Goal: Information Seeking & Learning: Learn about a topic

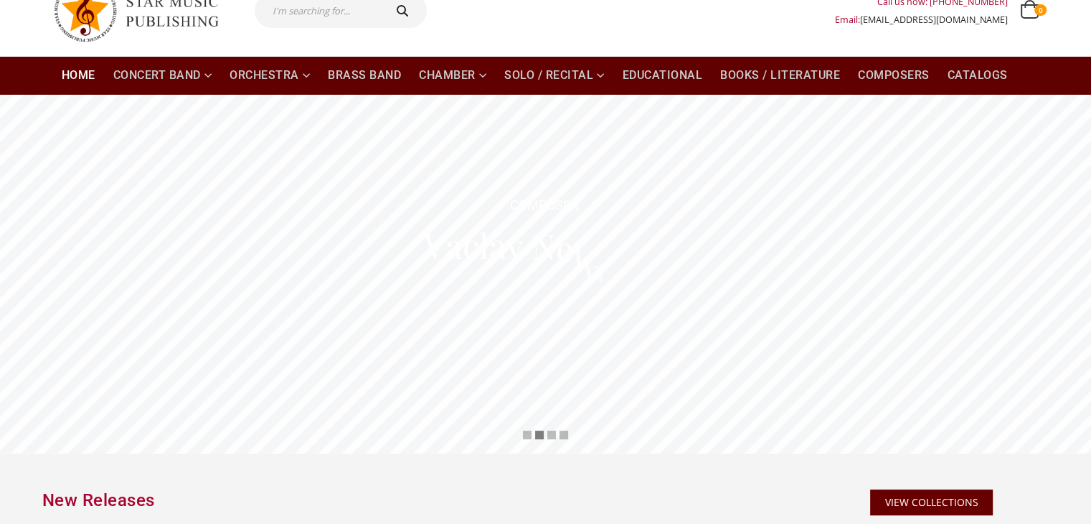
scroll to position [70, 0]
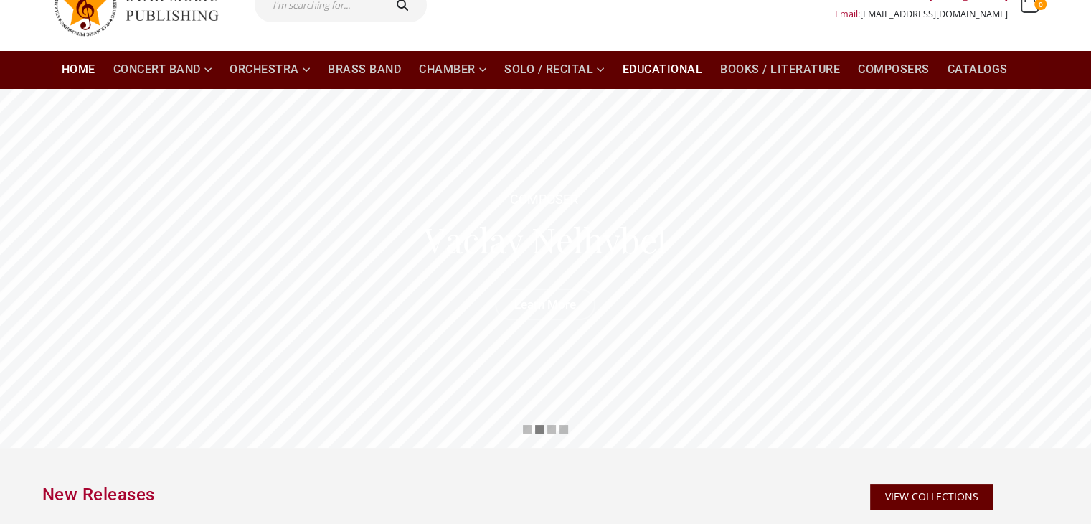
click at [663, 72] on link "Educational" at bounding box center [663, 69] width 98 height 39
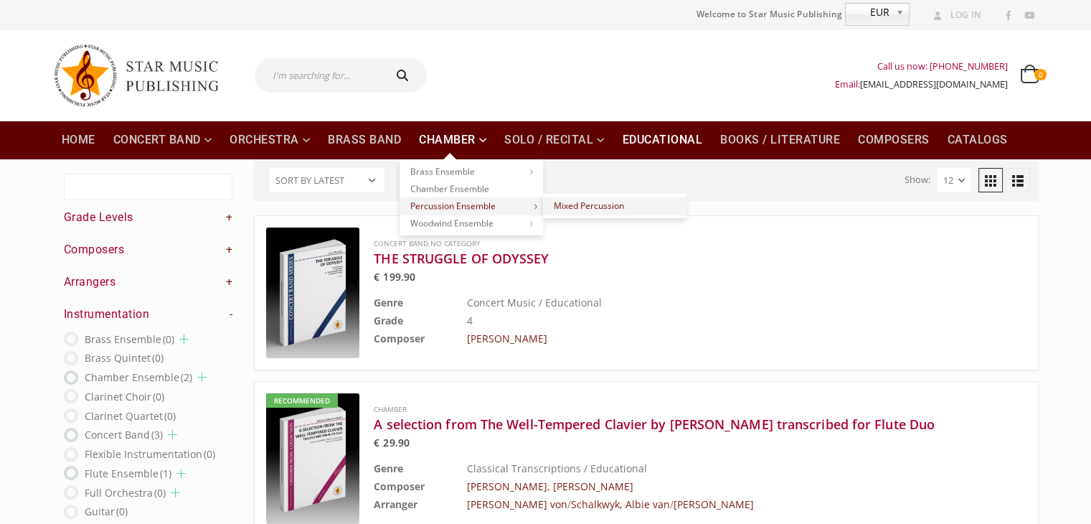
click at [565, 202] on link "Mixed Percussion" at bounding box center [614, 205] width 143 height 17
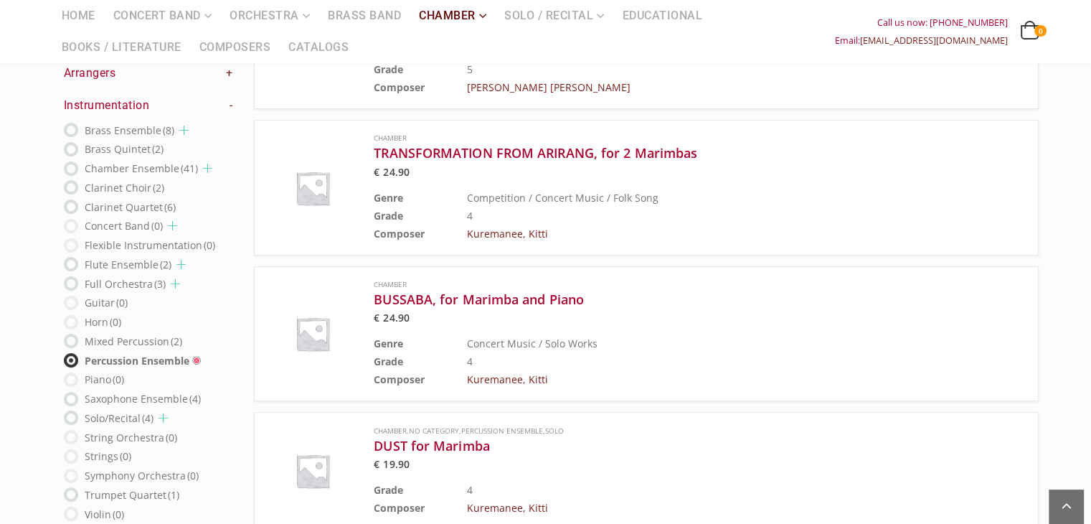
scroll to position [242, 0]
drag, startPoint x: 417, startPoint y: 167, endPoint x: 375, endPoint y: 164, distance: 42.5
click at [375, 166] on span "€ 24.90" at bounding box center [664, 171] width 580 height 10
copy bdi "€ 24.90"
click at [471, 150] on h3 "TRANSFORMATION FROM ARIRANG, for 2 Marimbas" at bounding box center [664, 151] width 580 height 17
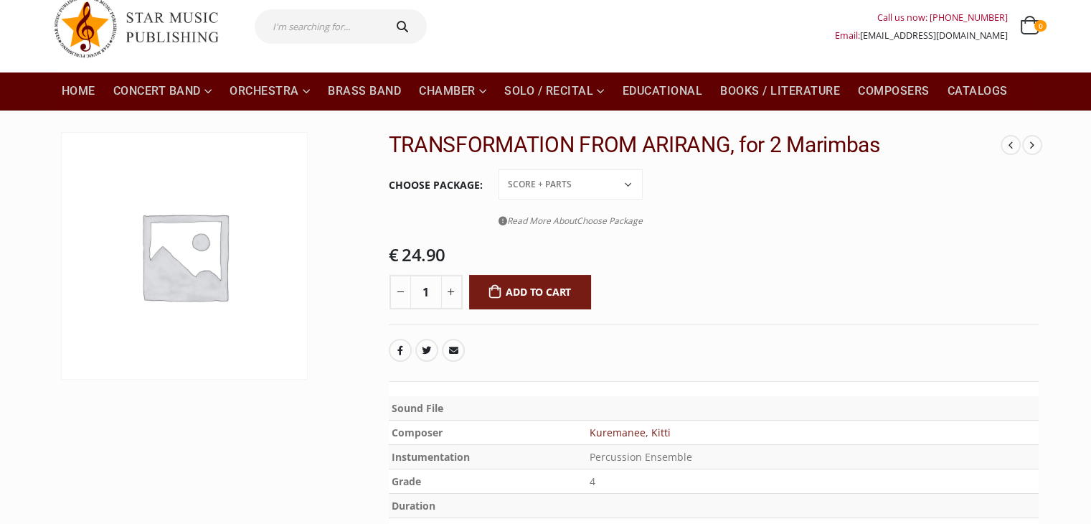
scroll to position [3, 0]
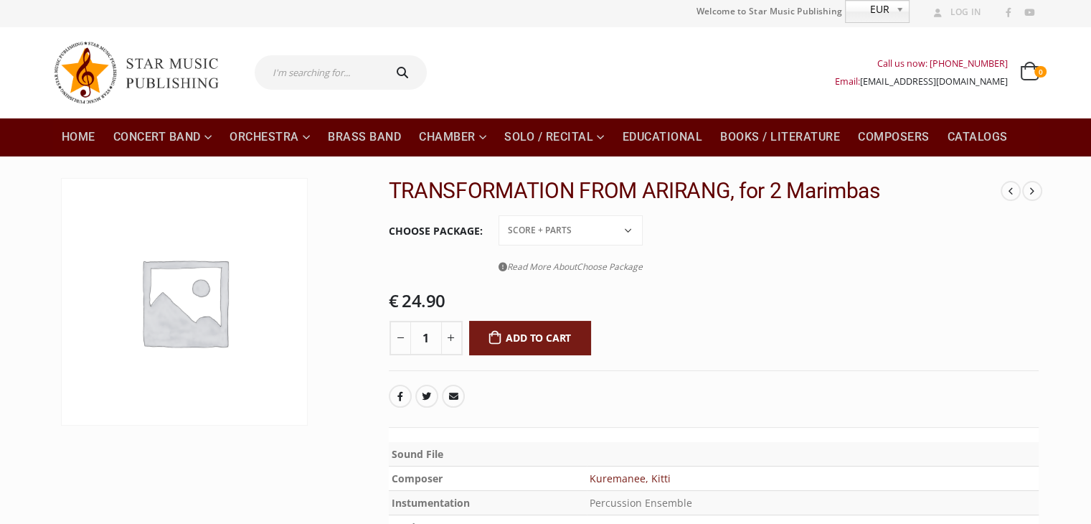
click at [633, 233] on select "PDF File Score + Parts Score + Parts + PDF File" at bounding box center [571, 230] width 144 height 30
click at [499, 215] on select "PDF File Score + Parts Score + Parts + PDF File" at bounding box center [571, 230] width 144 height 30
click at [615, 231] on select "PDF File Score + Parts Score + Parts + PDF File" at bounding box center [571, 230] width 144 height 30
click at [499, 215] on select "PDF File Score + Parts Score + Parts + PDF File" at bounding box center [571, 230] width 144 height 30
click at [620, 235] on select "PDF File Score + Parts Score + Parts + PDF File" at bounding box center [571, 230] width 144 height 30
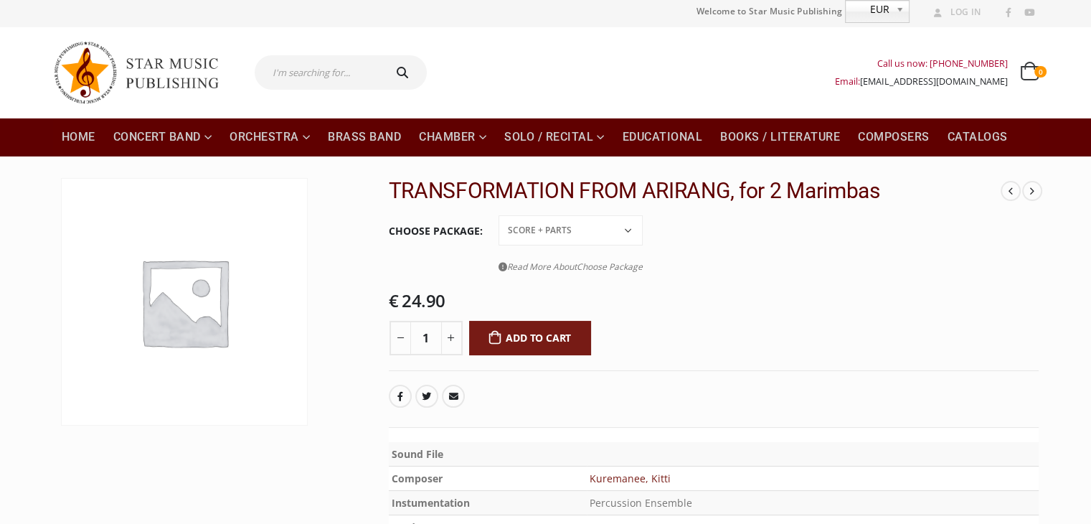
click at [499, 215] on select "PDF File Score + Parts Score + Parts + PDF File" at bounding box center [571, 230] width 144 height 30
click at [625, 218] on select "PDF File Score + Parts Score + Parts + PDF File" at bounding box center [571, 230] width 144 height 30
click at [499, 215] on select "PDF File Score + Parts Score + Parts + PDF File" at bounding box center [571, 230] width 144 height 30
select select "pdf-file"
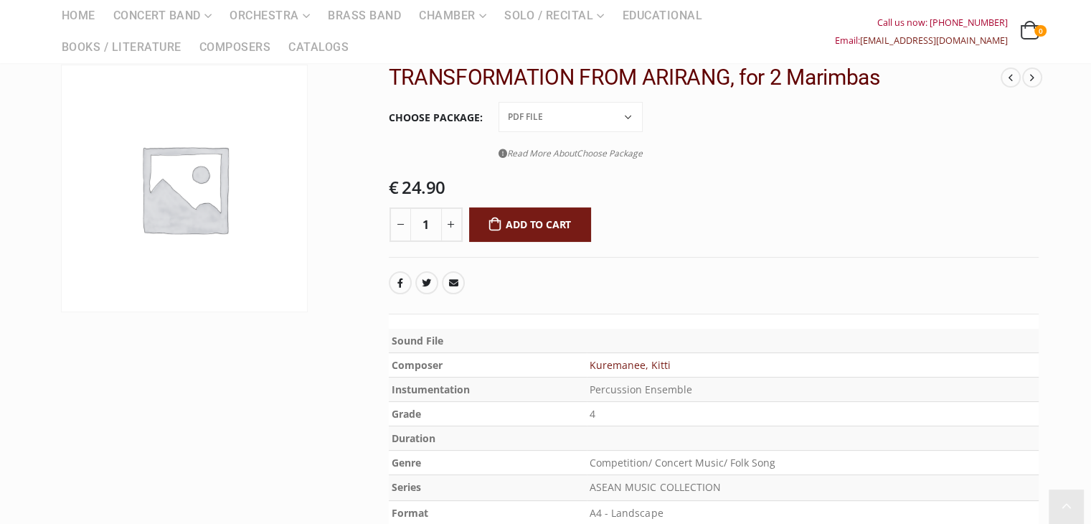
scroll to position [118, 0]
click at [422, 339] on b "Sound File" at bounding box center [418, 339] width 52 height 14
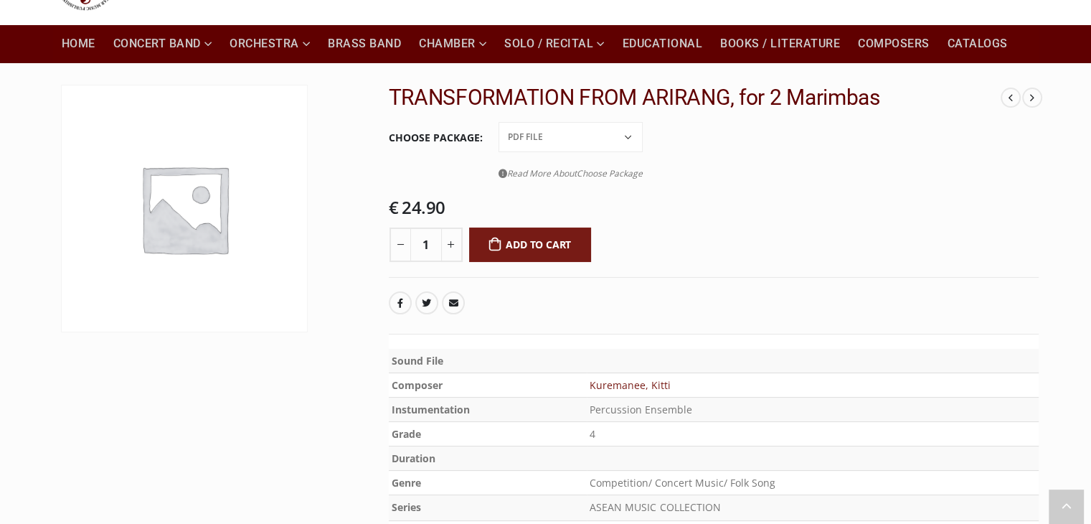
scroll to position [0, 0]
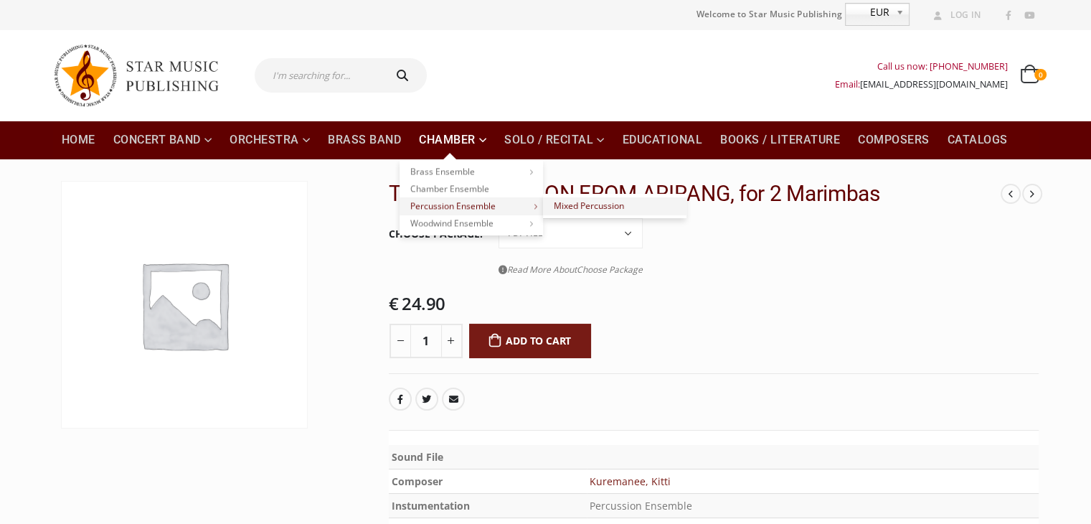
click at [577, 207] on link "Mixed Percussion" at bounding box center [614, 205] width 143 height 17
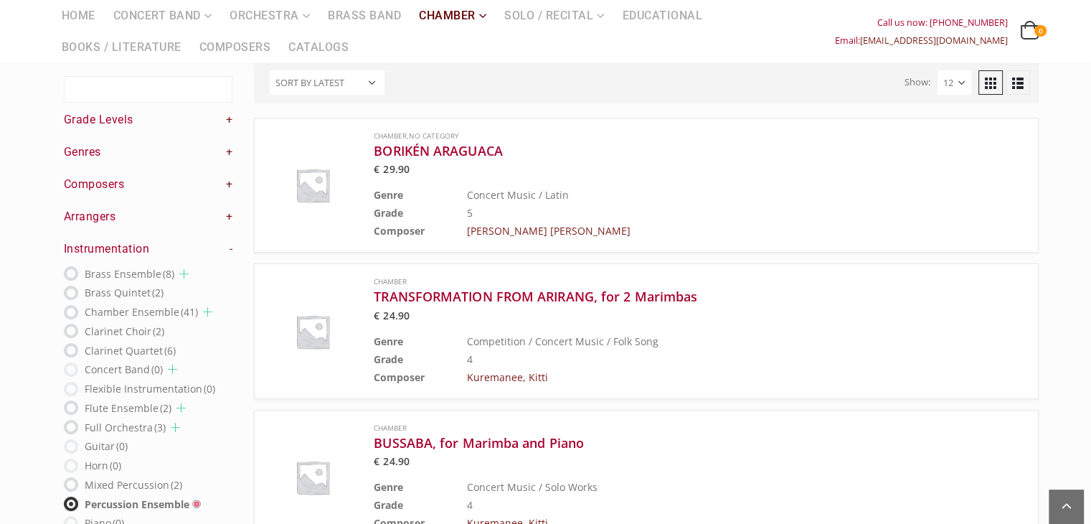
scroll to position [97, 0]
click at [227, 187] on link "+" at bounding box center [229, 185] width 7 height 16
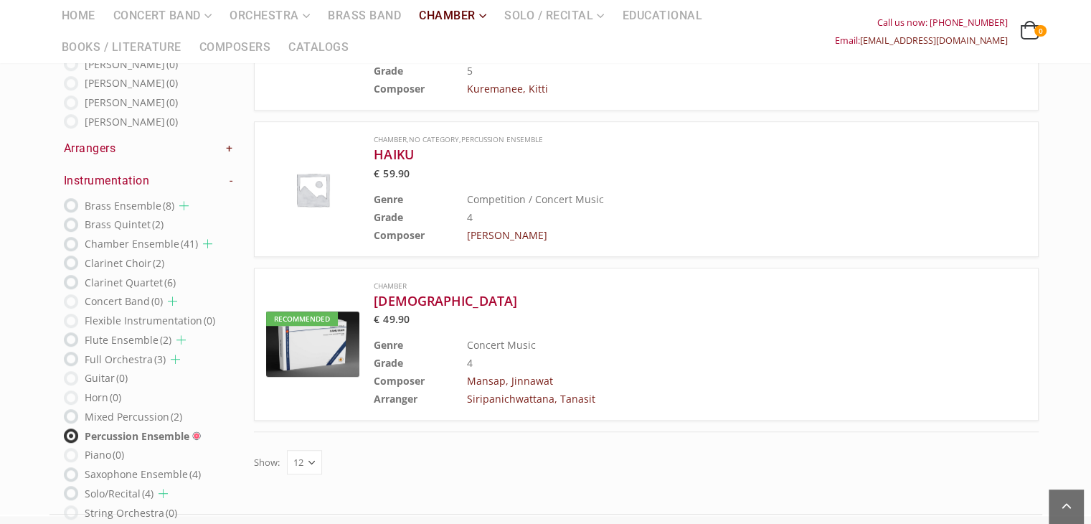
scroll to position [950, 0]
click at [415, 304] on h3 "Hanuman" at bounding box center [664, 302] width 580 height 17
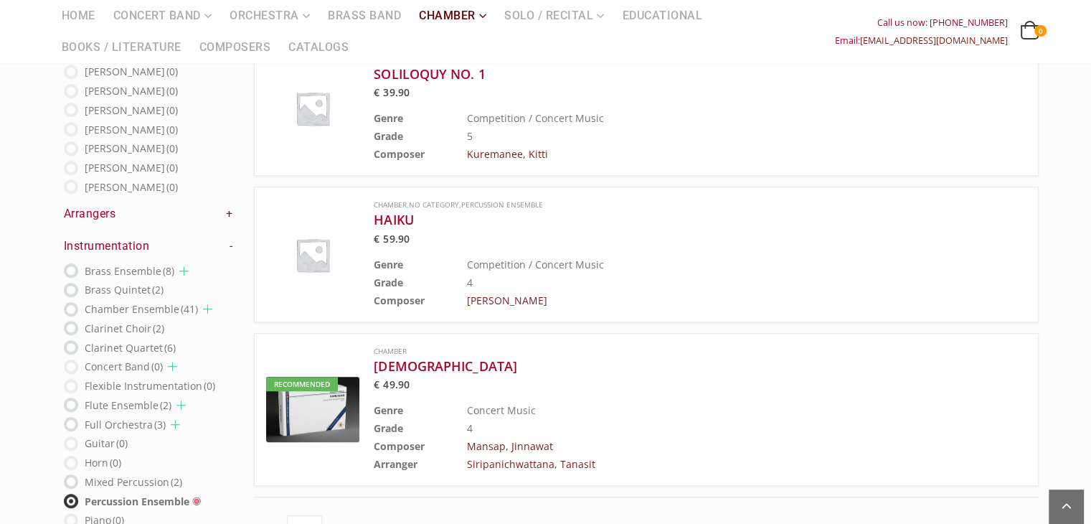
scroll to position [885, 0]
click at [396, 219] on h3 "HAIKU" at bounding box center [664, 220] width 580 height 17
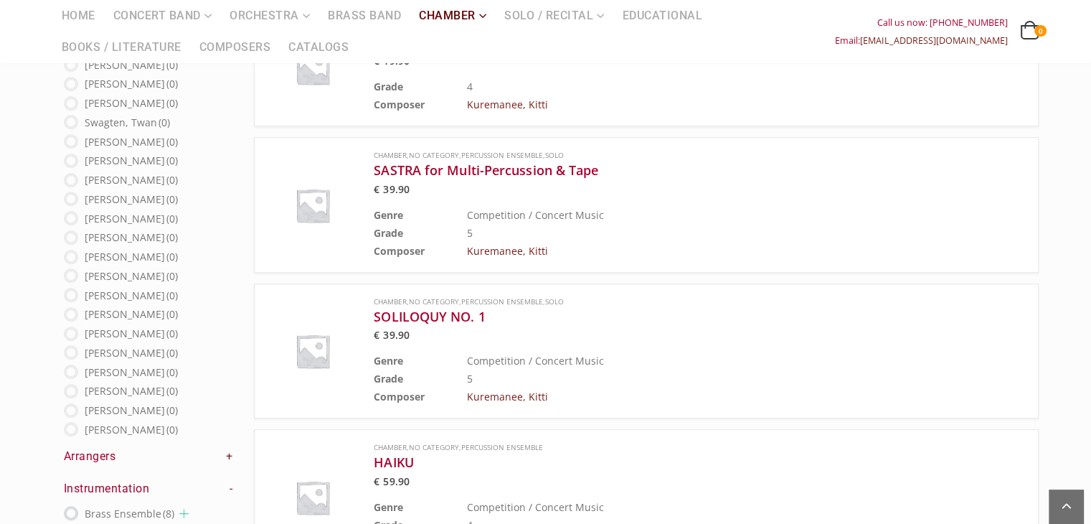
scroll to position [643, 0]
click at [470, 170] on h3 "SASTRA for Multi-Percussion & Tape" at bounding box center [664, 171] width 580 height 17
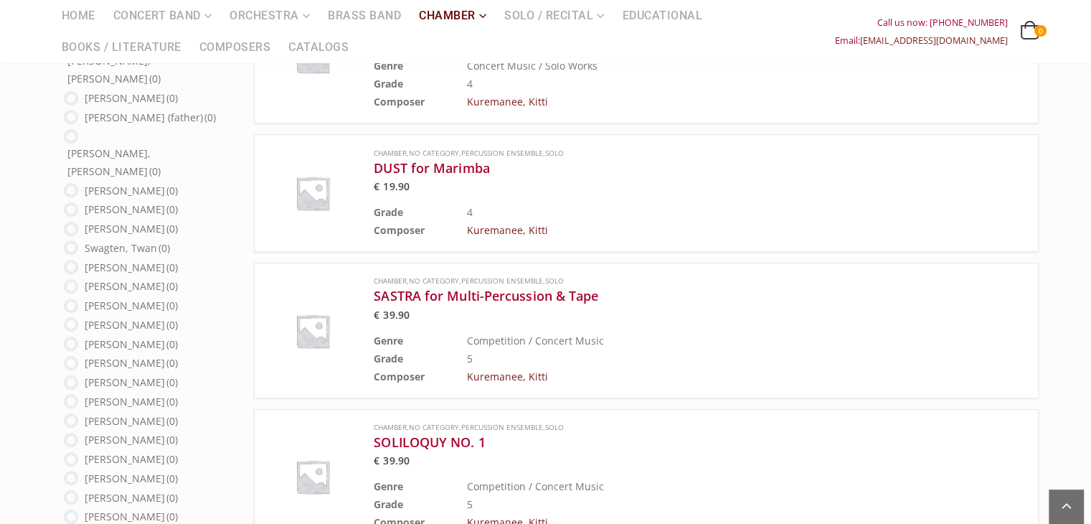
scroll to position [516, 0]
click at [435, 169] on h3 "DUST for Marimba" at bounding box center [664, 169] width 580 height 17
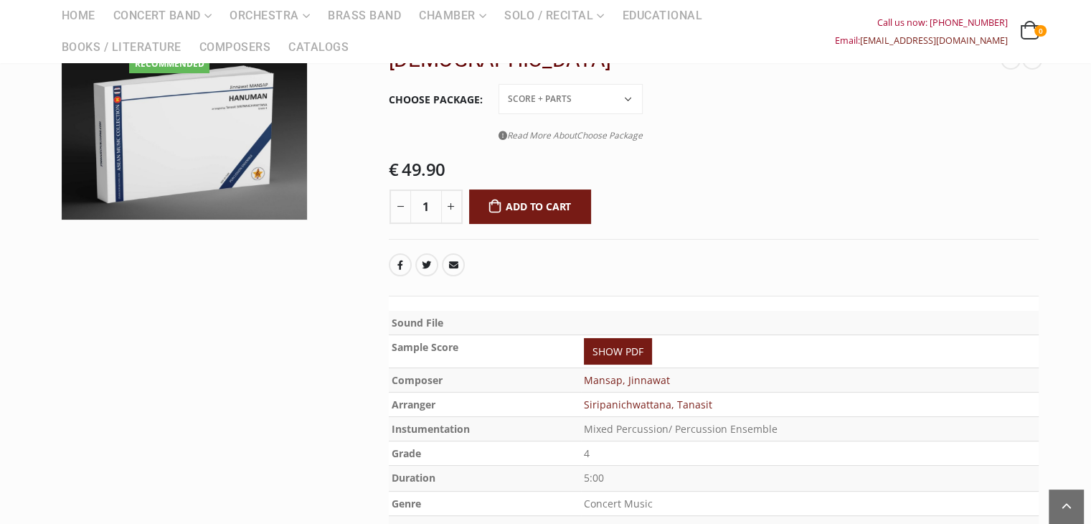
scroll to position [129, 0]
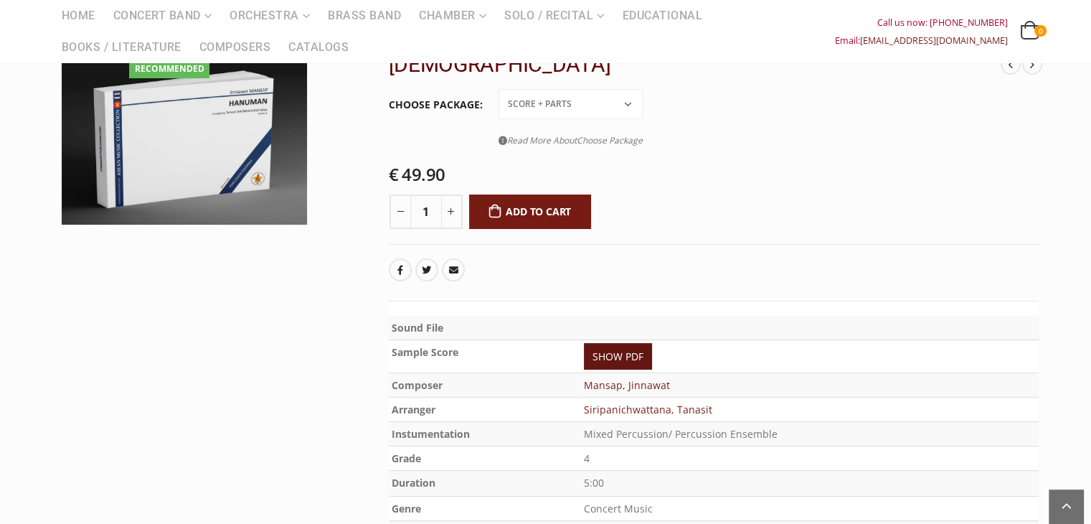
click at [613, 357] on link "SHOW PDF" at bounding box center [618, 356] width 68 height 27
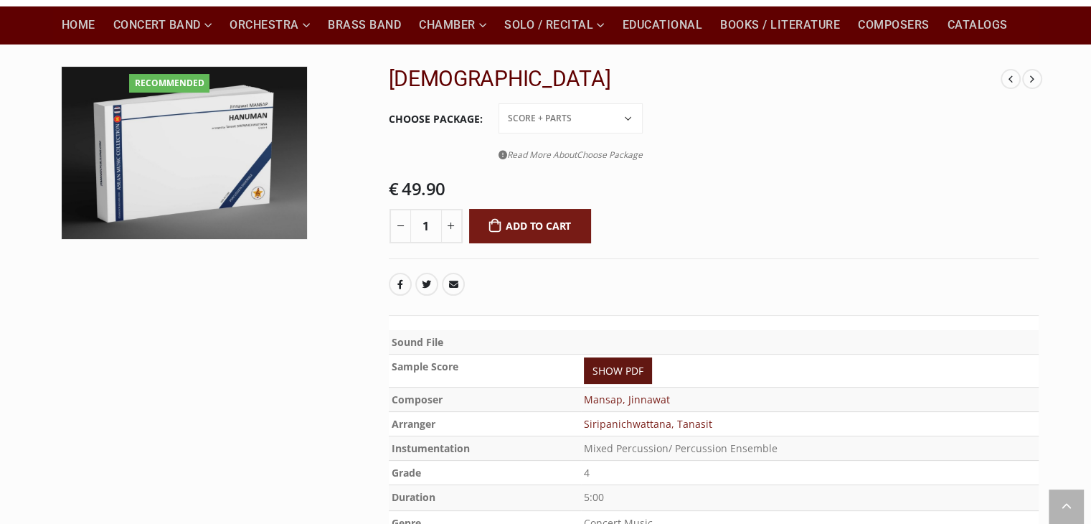
scroll to position [0, 0]
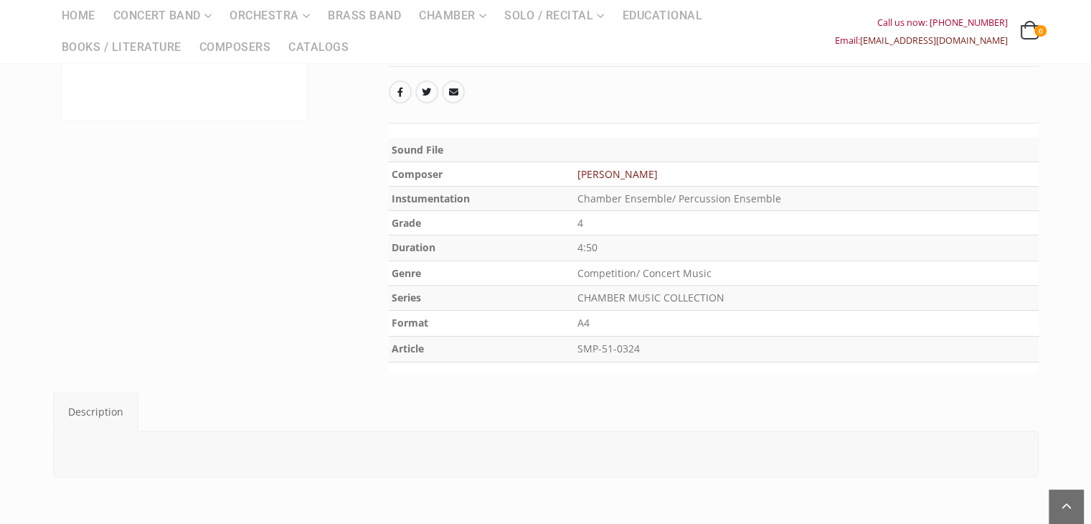
scroll to position [254, 0]
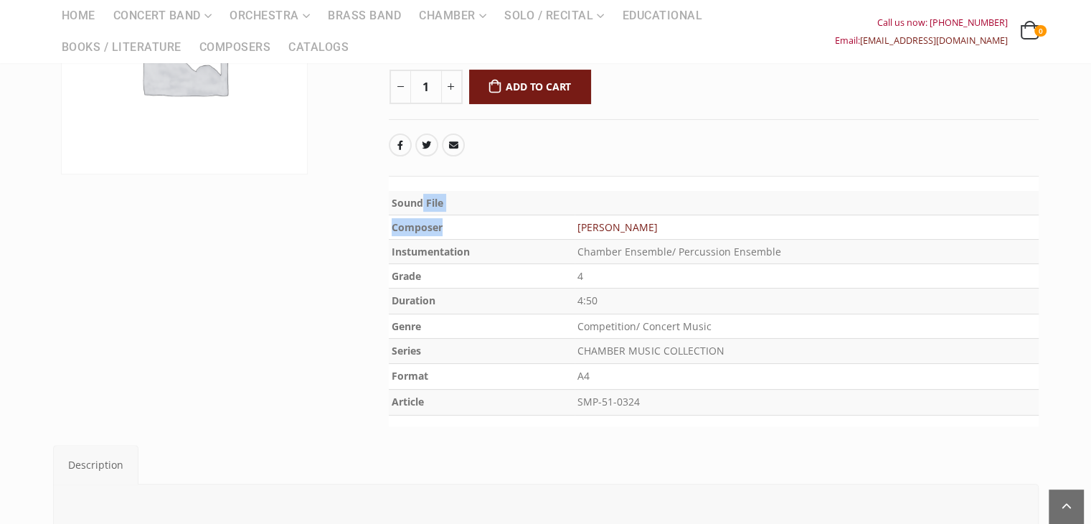
drag, startPoint x: 422, startPoint y: 200, endPoint x: 560, endPoint y: 239, distance: 142.4
click at [560, 239] on tbody "Sound File Composer [GEOGRAPHIC_DATA][PERSON_NAME] Instumentation Chamber Ensem…" at bounding box center [714, 303] width 650 height 224
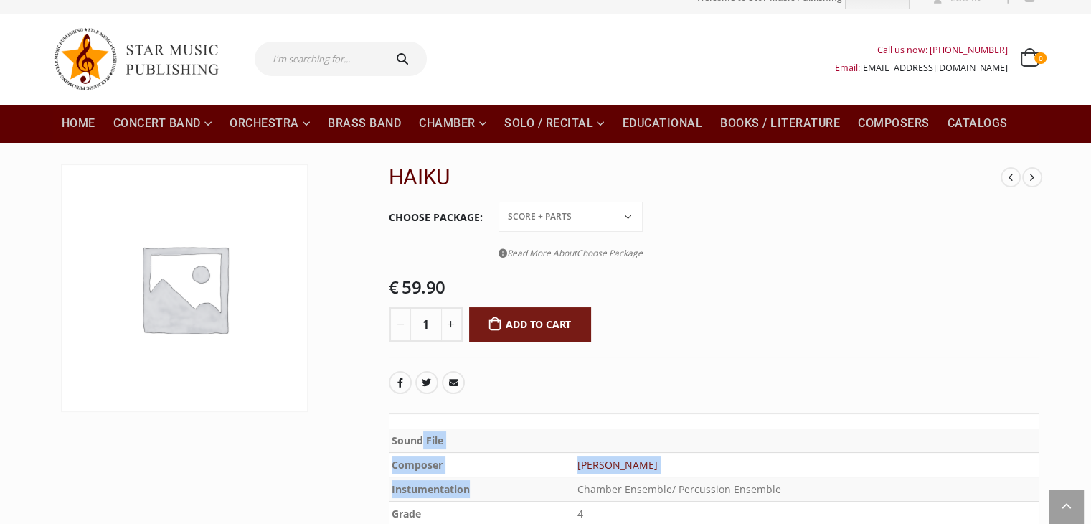
scroll to position [0, 0]
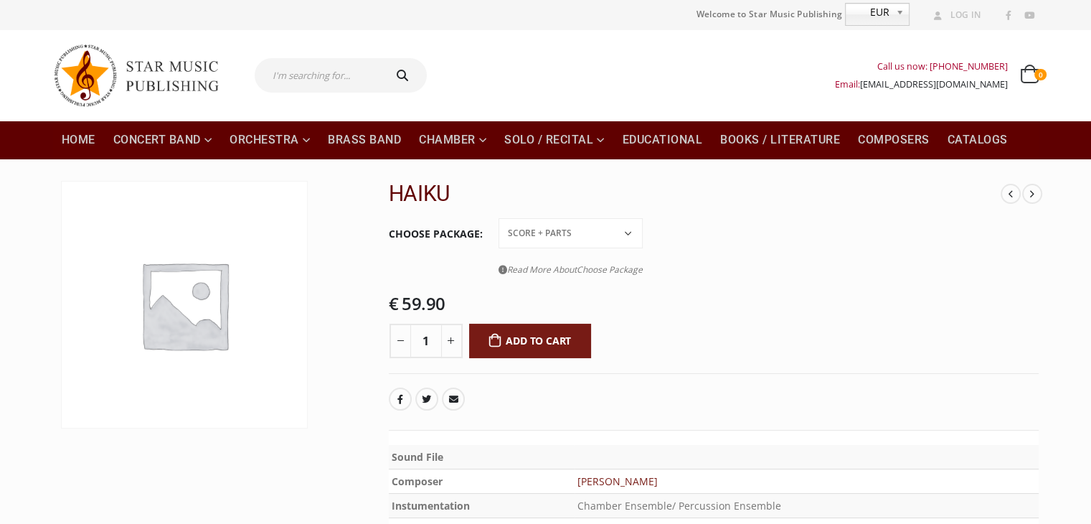
drag, startPoint x: 667, startPoint y: 236, endPoint x: 611, endPoint y: 302, distance: 86.5
click at [611, 302] on form "Choose Package PDF File Score + Parts Score + Parts + PDF File Read More About …" at bounding box center [714, 295] width 650 height 157
click at [374, 144] on link "Brass Band" at bounding box center [364, 140] width 90 height 39
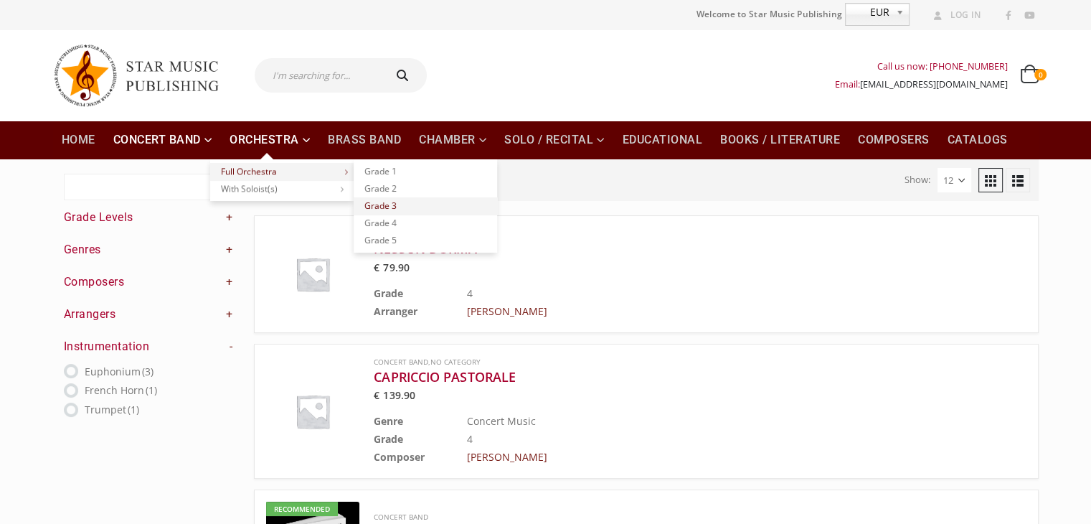
click at [384, 204] on link "Grade 3" at bounding box center [425, 205] width 143 height 17
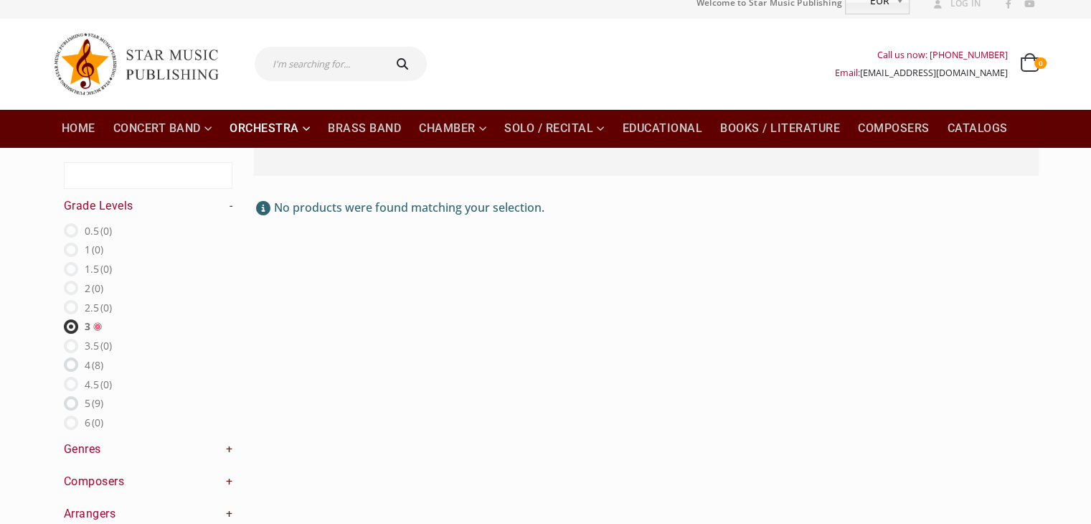
scroll to position [13, 0]
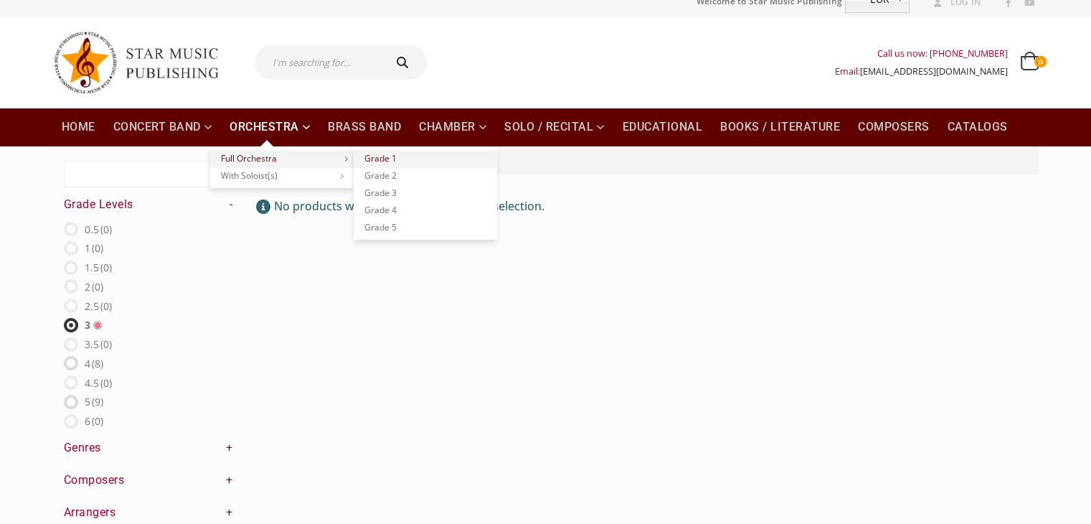
click at [387, 159] on link "Grade 1" at bounding box center [425, 158] width 143 height 17
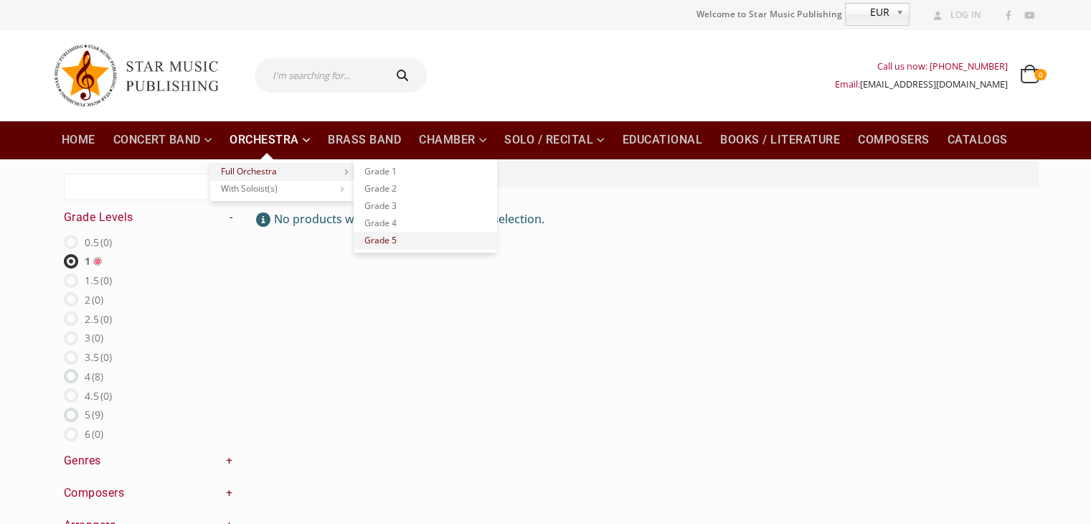
click at [393, 245] on link "Grade 5" at bounding box center [425, 240] width 143 height 17
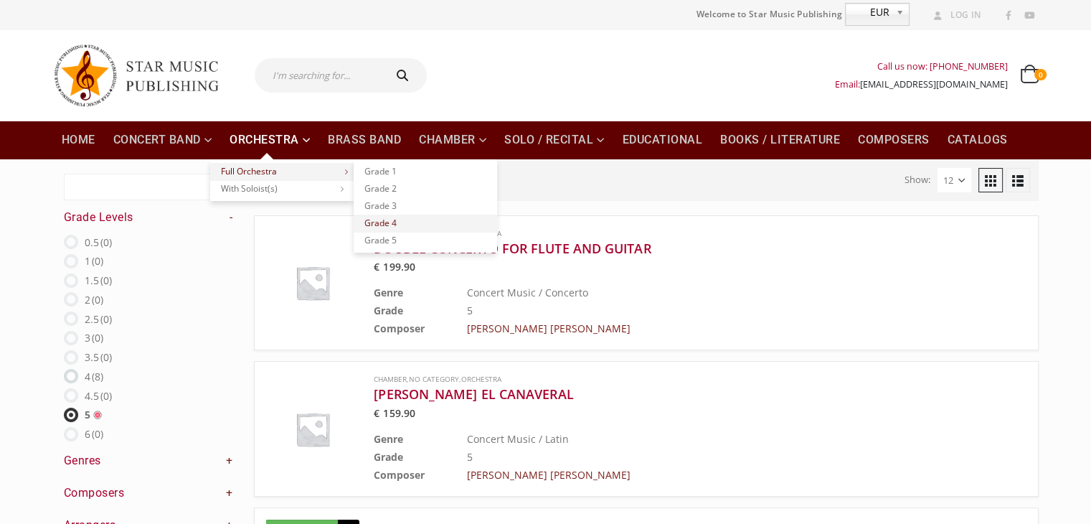
click at [393, 227] on link "Grade 4" at bounding box center [425, 222] width 143 height 17
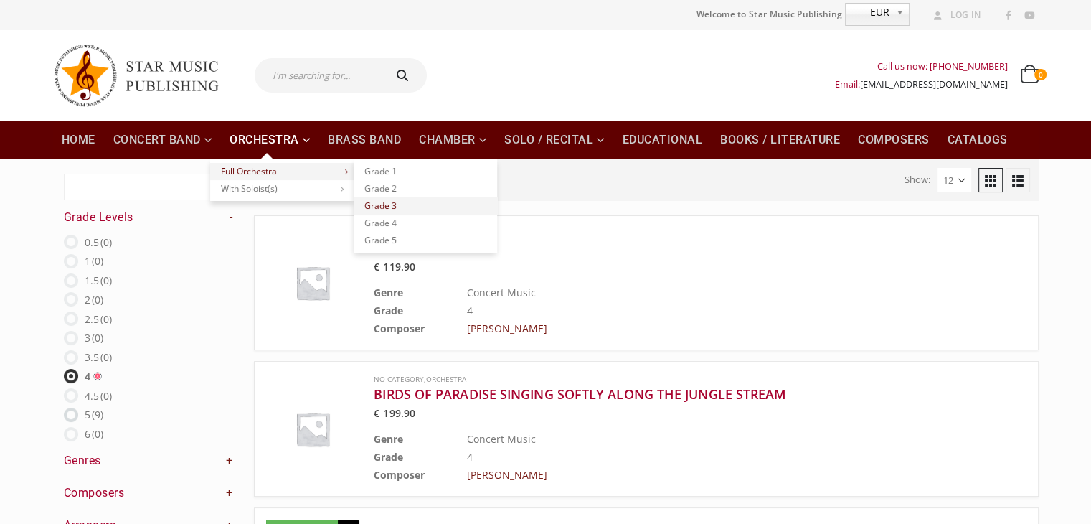
click at [384, 202] on link "Grade 3" at bounding box center [425, 205] width 143 height 17
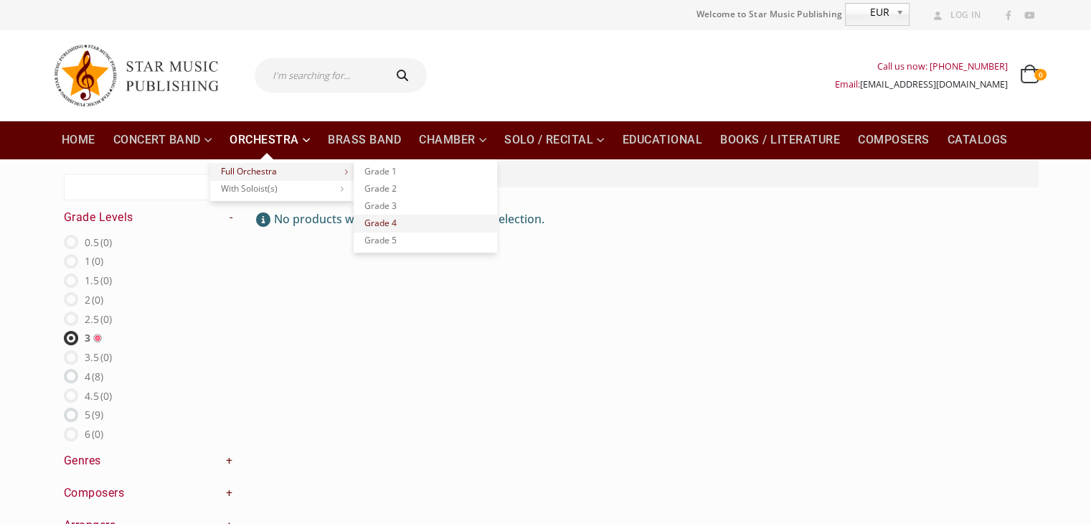
click at [386, 220] on link "Grade 4" at bounding box center [425, 222] width 143 height 17
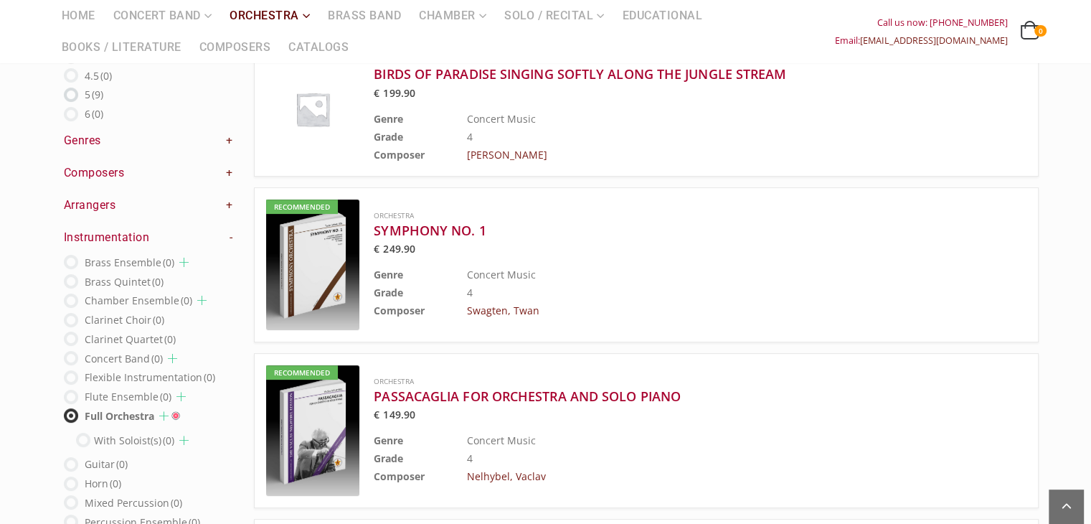
scroll to position [327, 0]
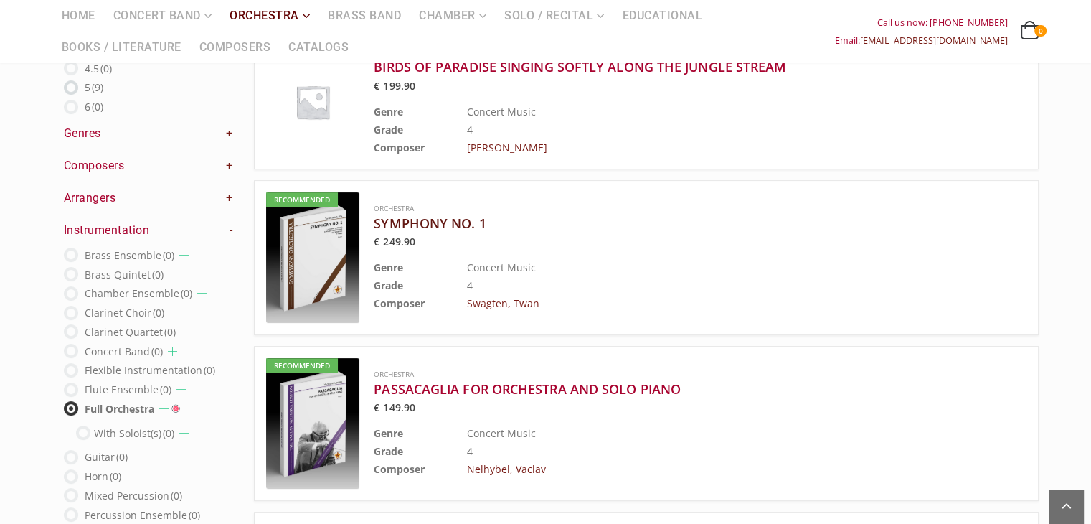
click at [432, 219] on h3 "SYMPHONY NO. 1" at bounding box center [664, 222] width 580 height 17
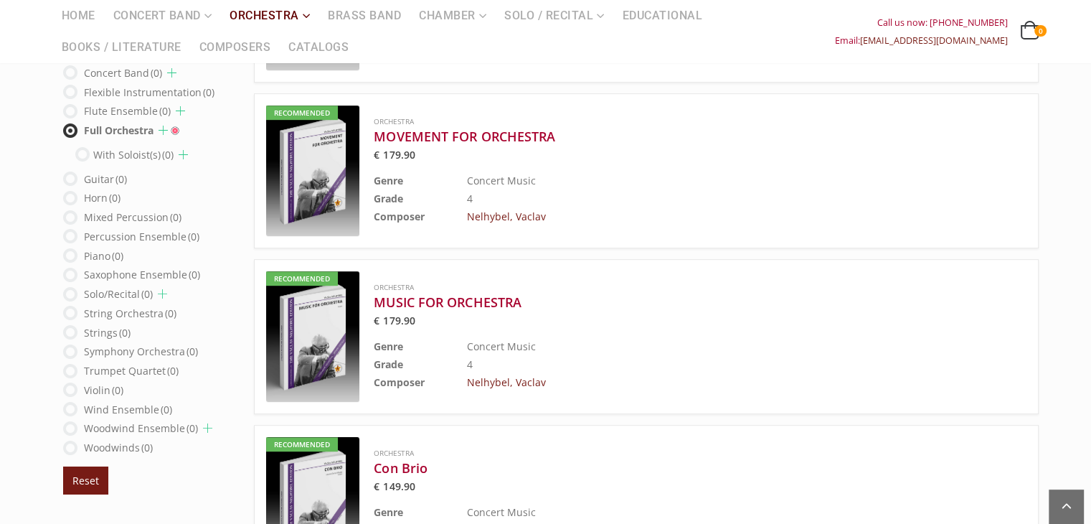
scroll to position [746, 0]
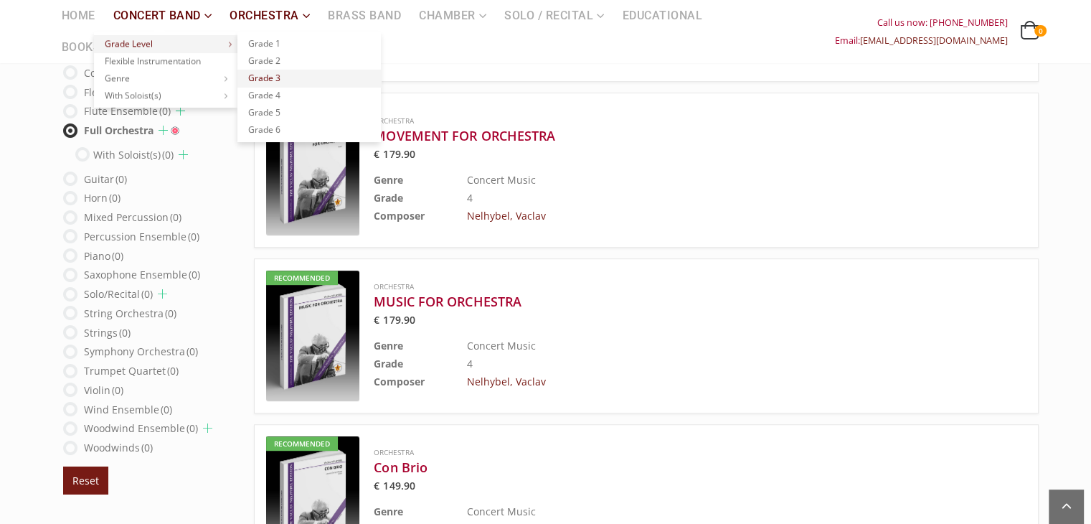
click at [270, 78] on link "Grade 3" at bounding box center [308, 78] width 143 height 17
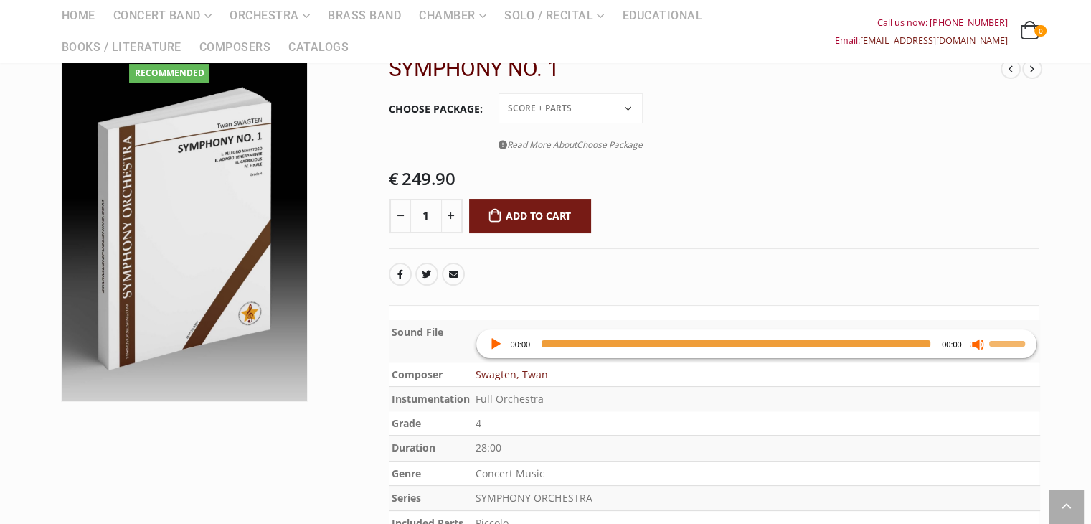
scroll to position [126, 0]
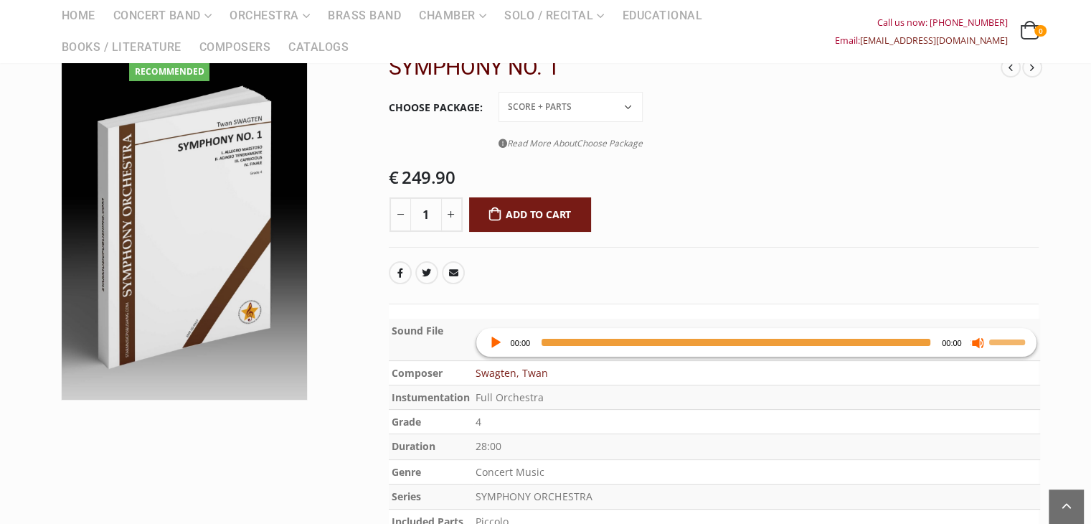
click at [499, 347] on button "Play" at bounding box center [495, 342] width 14 height 14
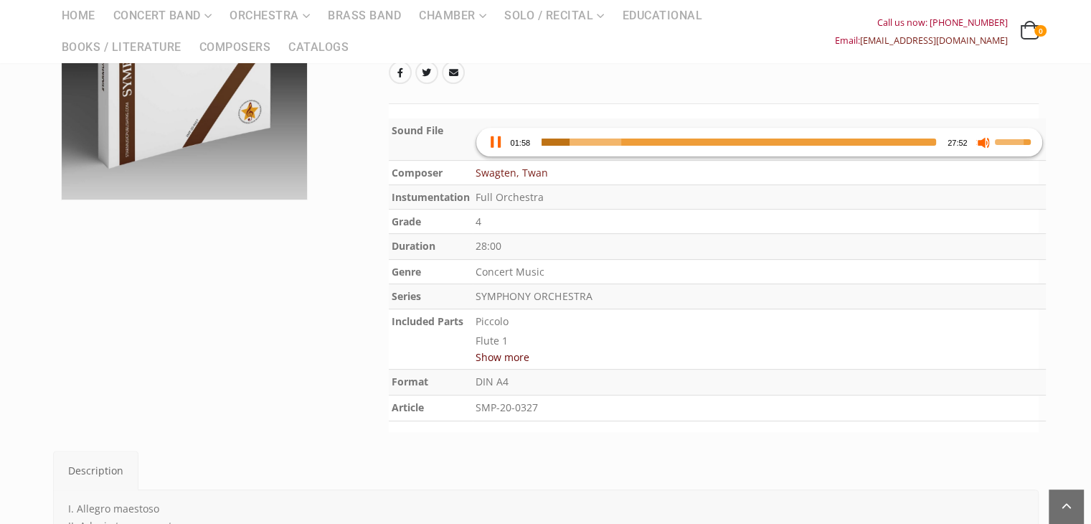
scroll to position [326, 0]
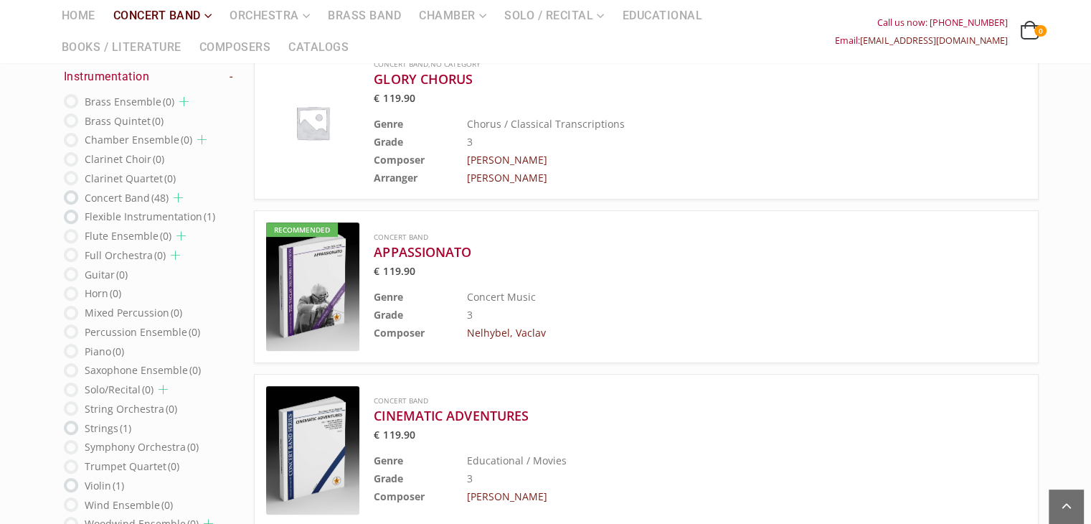
scroll to position [482, 0]
click at [476, 418] on h3 "CINEMATIC ADVENTURES" at bounding box center [664, 413] width 580 height 17
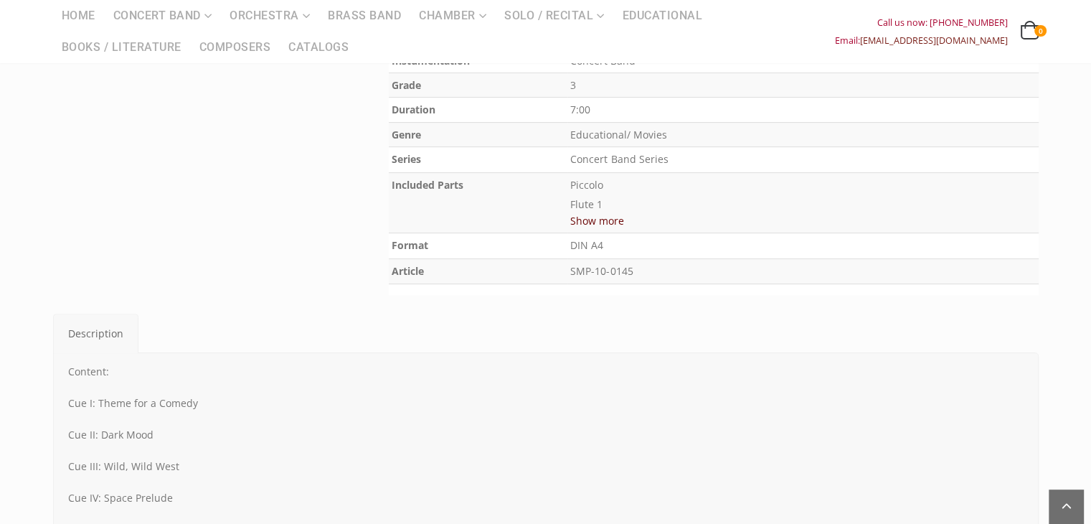
scroll to position [522, 0]
click at [600, 225] on button "Show more" at bounding box center [597, 223] width 54 height 18
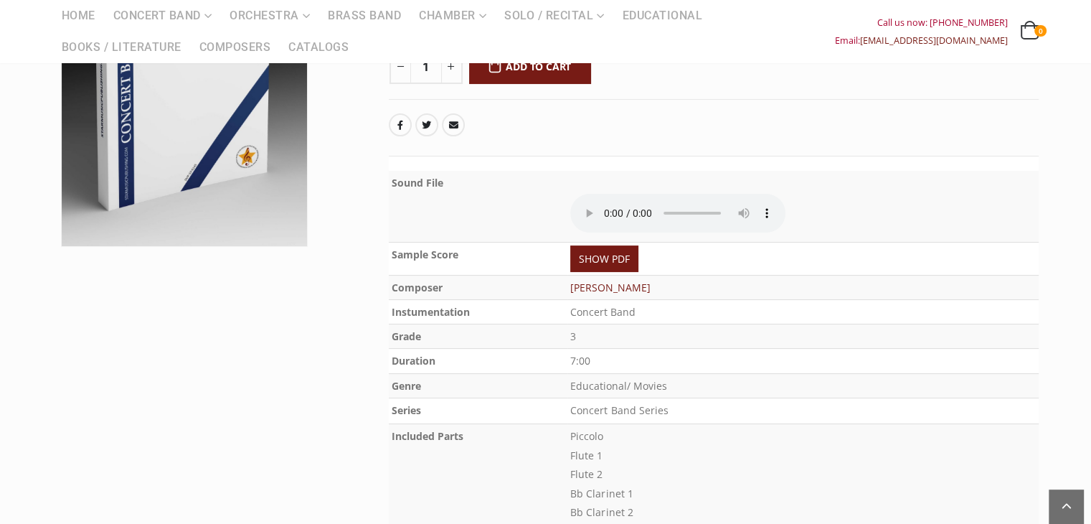
scroll to position [266, 0]
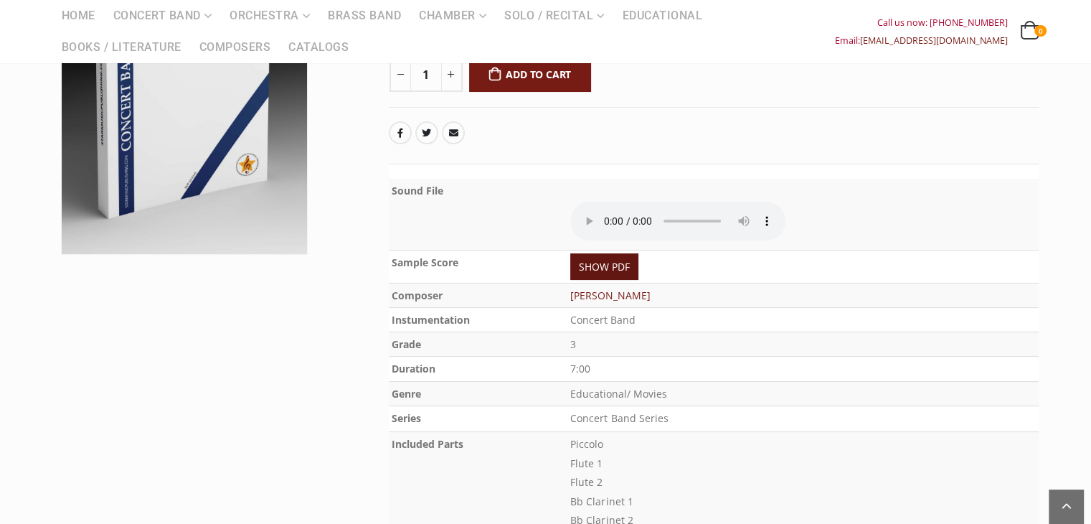
click at [617, 255] on link "SHOW PDF" at bounding box center [604, 266] width 68 height 27
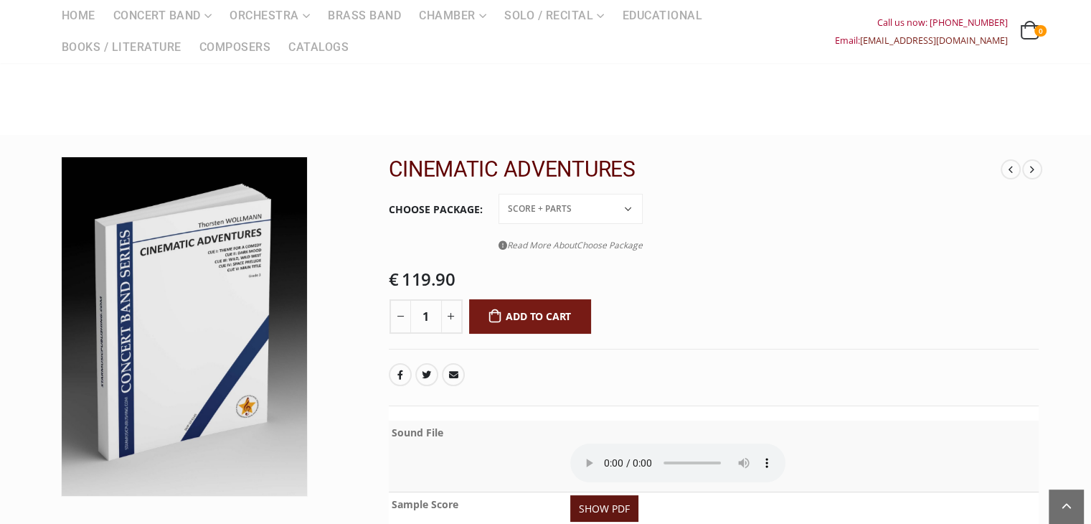
scroll to position [0, 0]
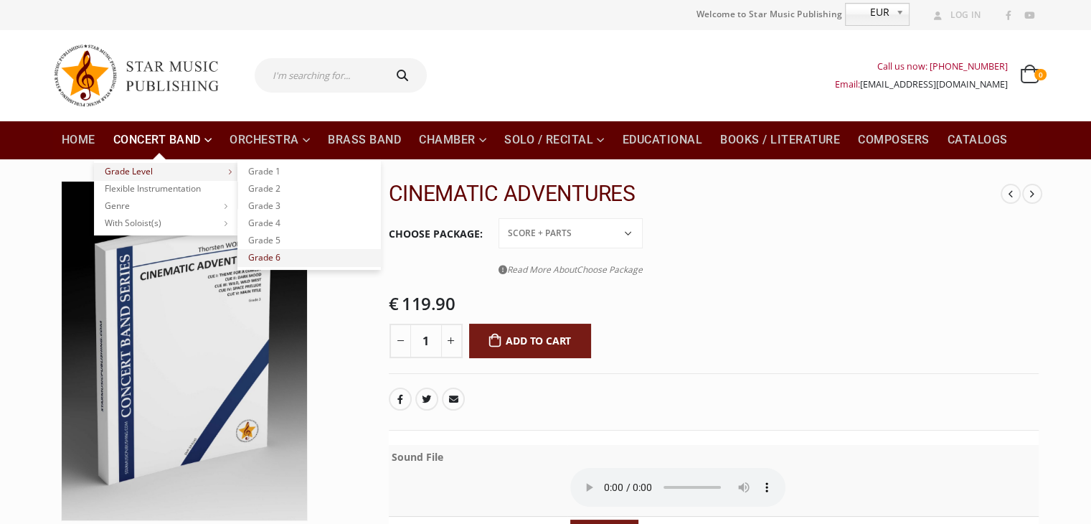
click at [282, 255] on link "Grade 6" at bounding box center [308, 257] width 143 height 17
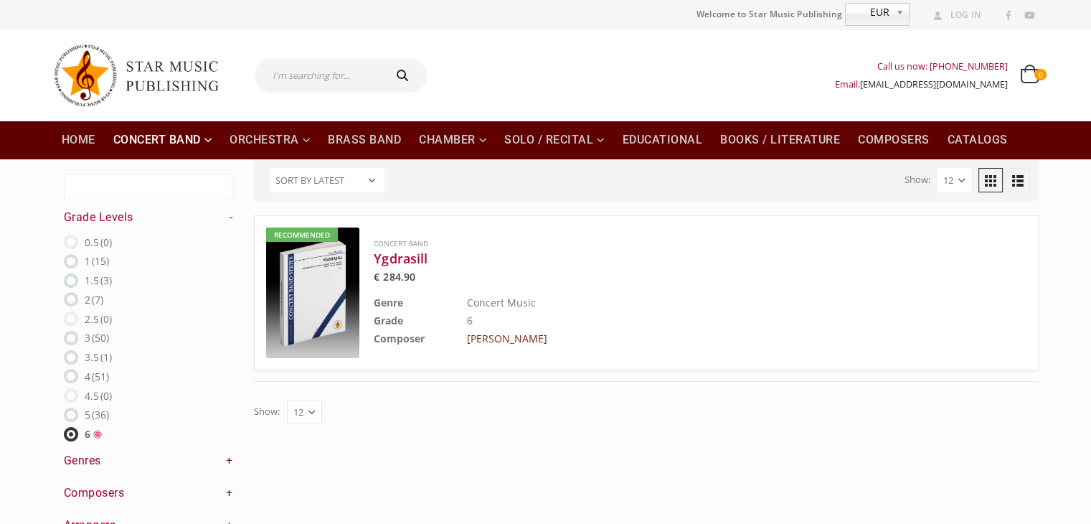
click at [313, 273] on img at bounding box center [312, 292] width 93 height 131
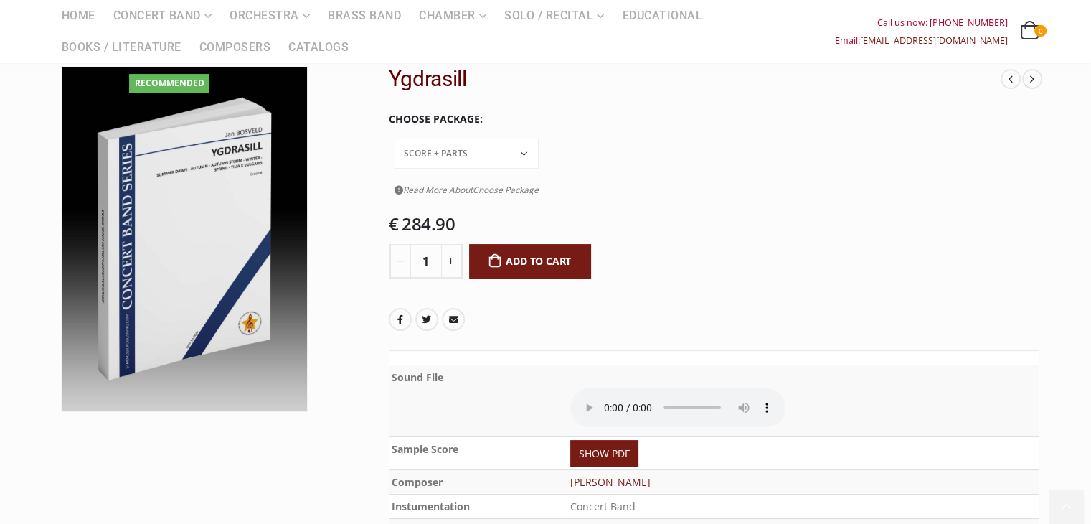
scroll to position [121, 0]
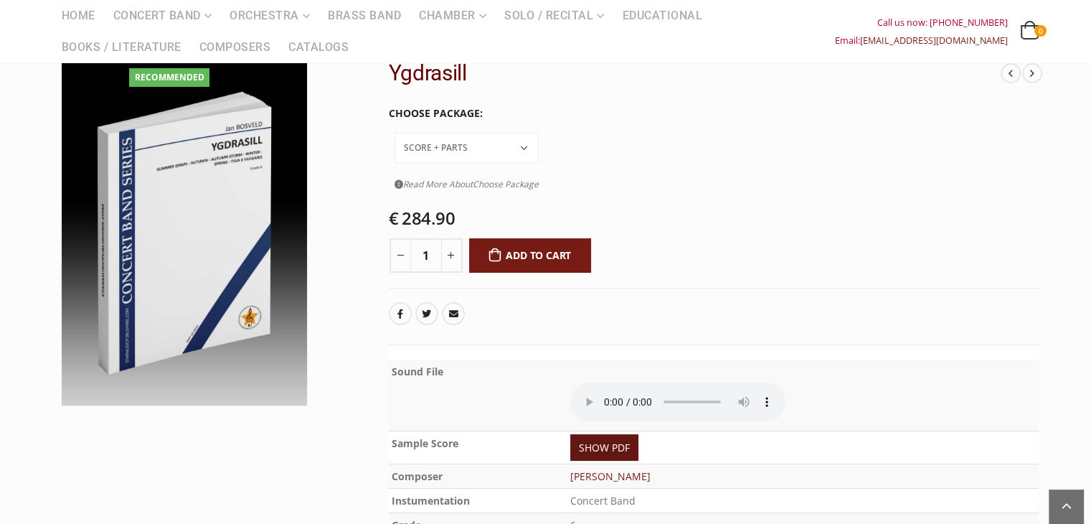
click at [603, 434] on link "SHOW PDF" at bounding box center [604, 447] width 68 height 27
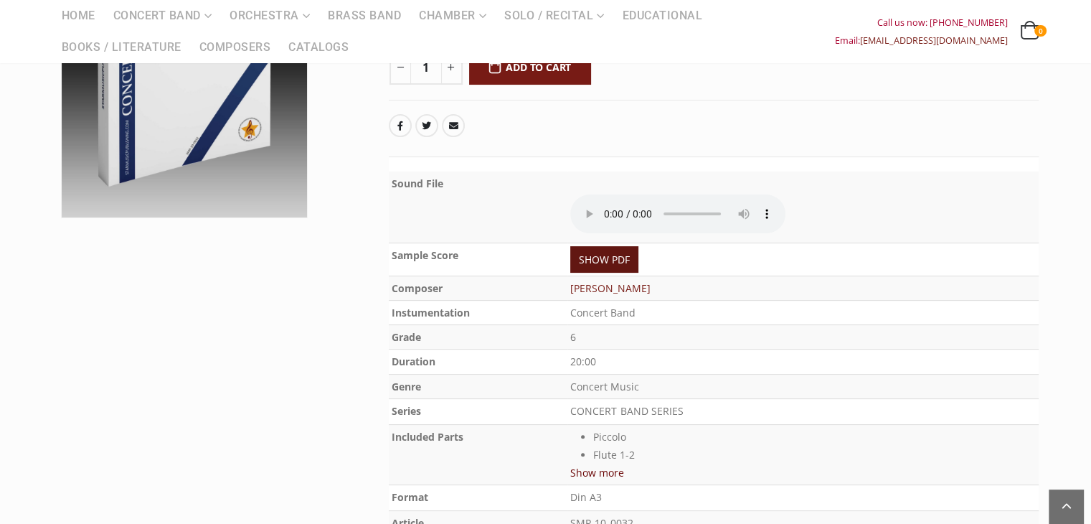
scroll to position [310, 0]
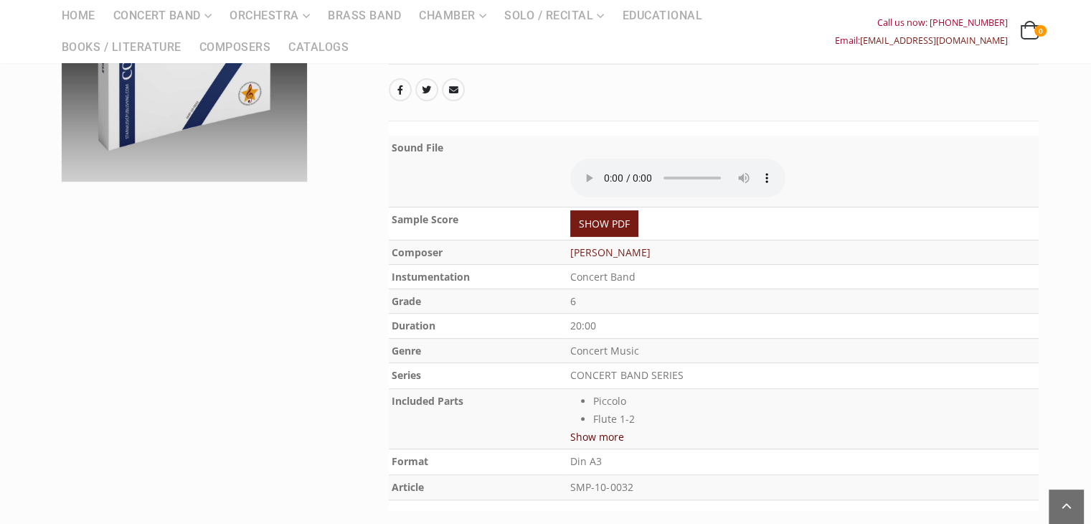
click at [528, 389] on th "Included Parts" at bounding box center [478, 419] width 179 height 60
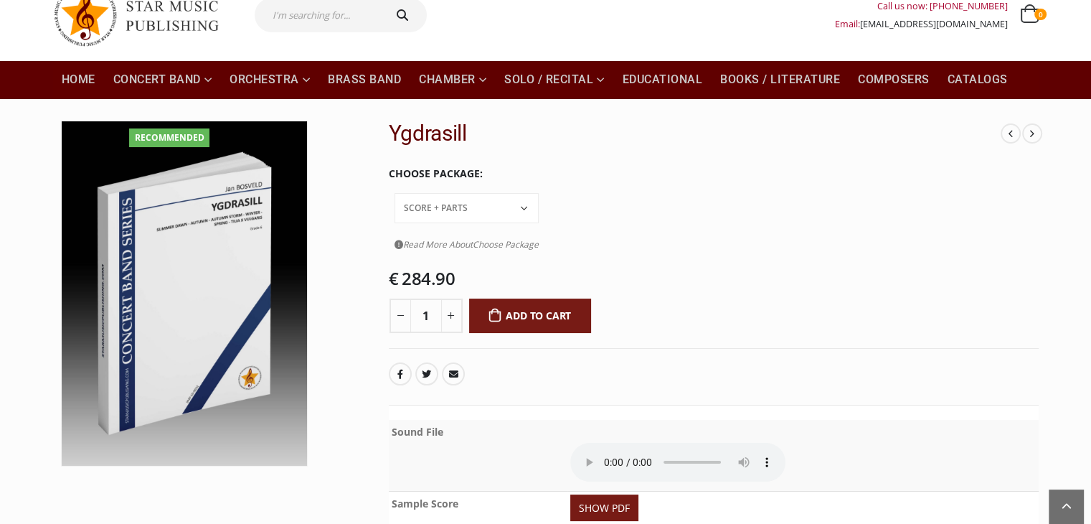
scroll to position [0, 0]
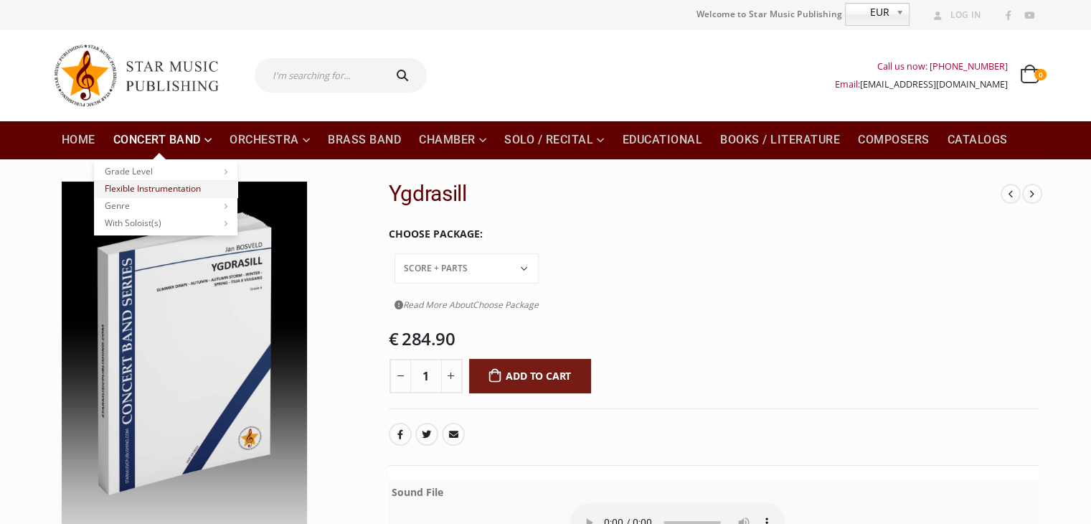
click at [199, 187] on link "Flexible Instrumentation" at bounding box center [165, 188] width 143 height 17
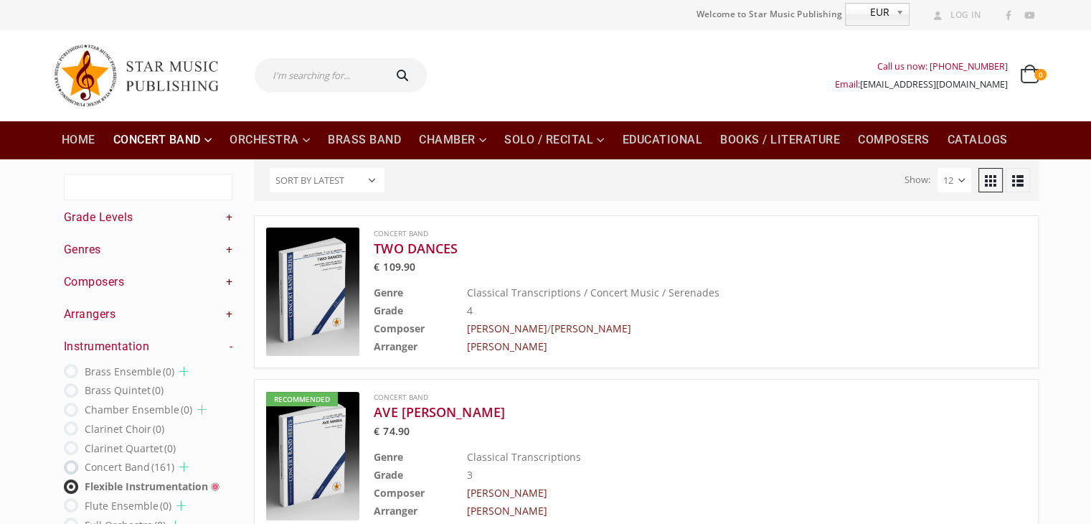
click at [230, 280] on link "+" at bounding box center [229, 282] width 7 height 16
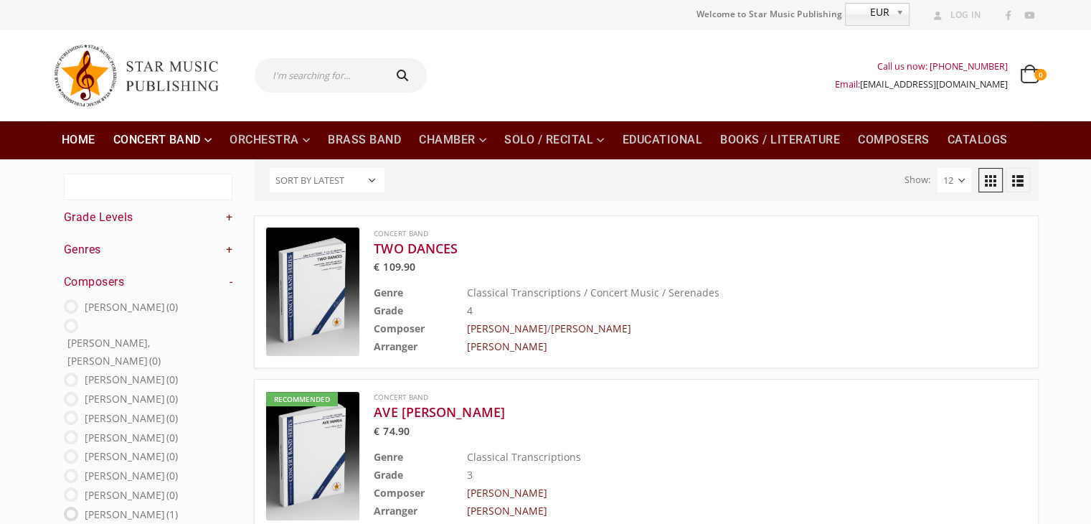
click at [81, 146] on link "Home" at bounding box center [78, 140] width 51 height 39
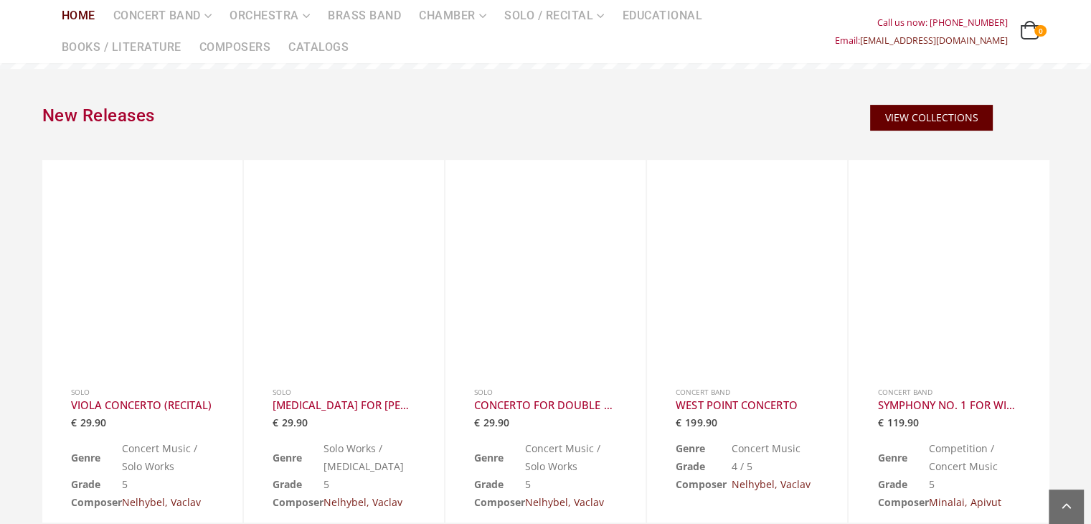
scroll to position [450, 0]
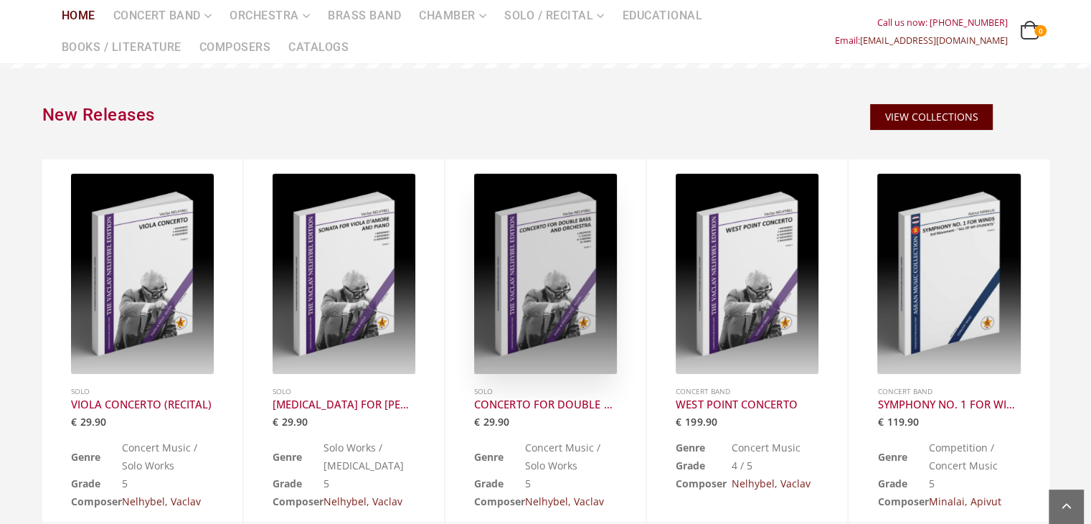
click at [535, 323] on div at bounding box center [545, 274] width 143 height 200
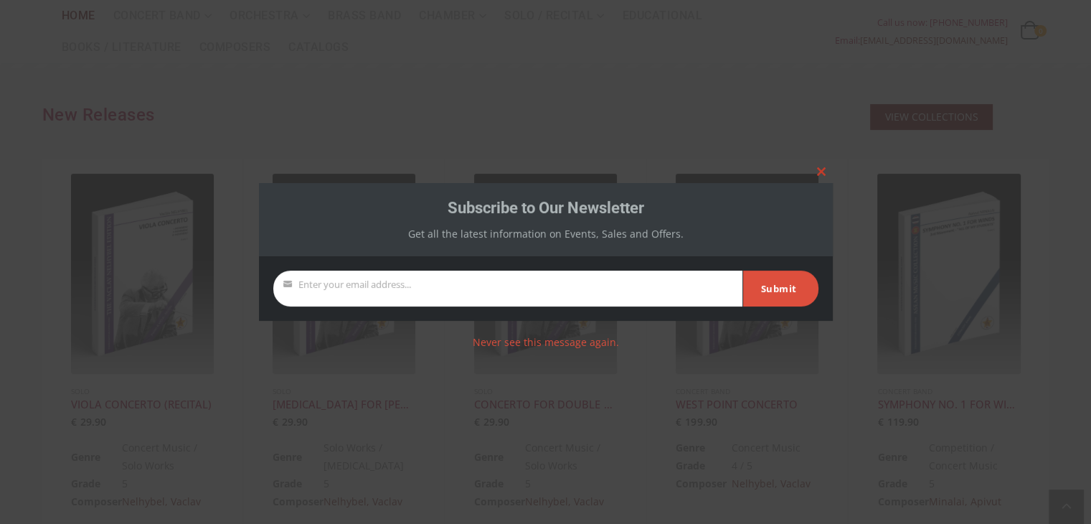
click at [823, 176] on span at bounding box center [821, 171] width 23 height 9
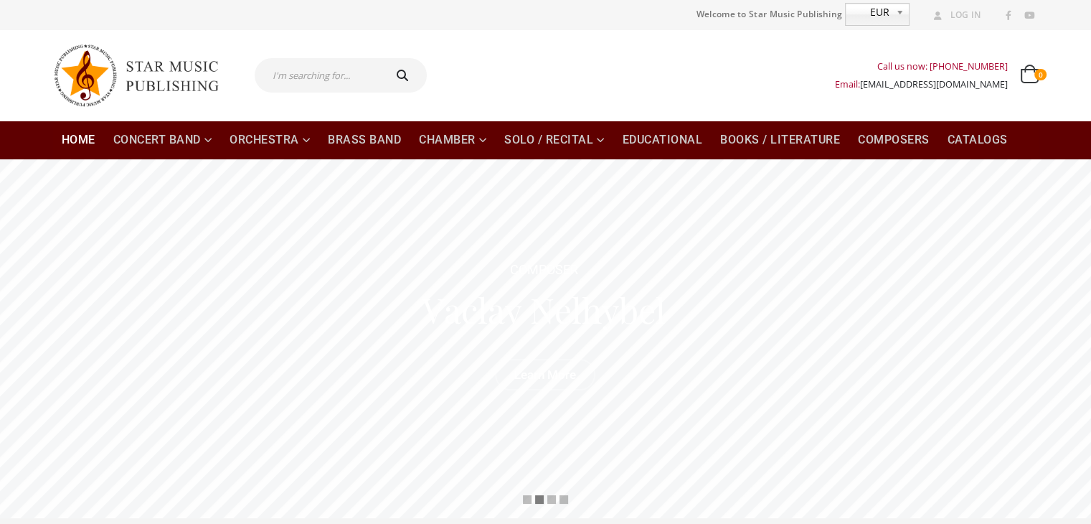
scroll to position [0, 0]
click at [75, 142] on link "Home" at bounding box center [78, 140] width 51 height 39
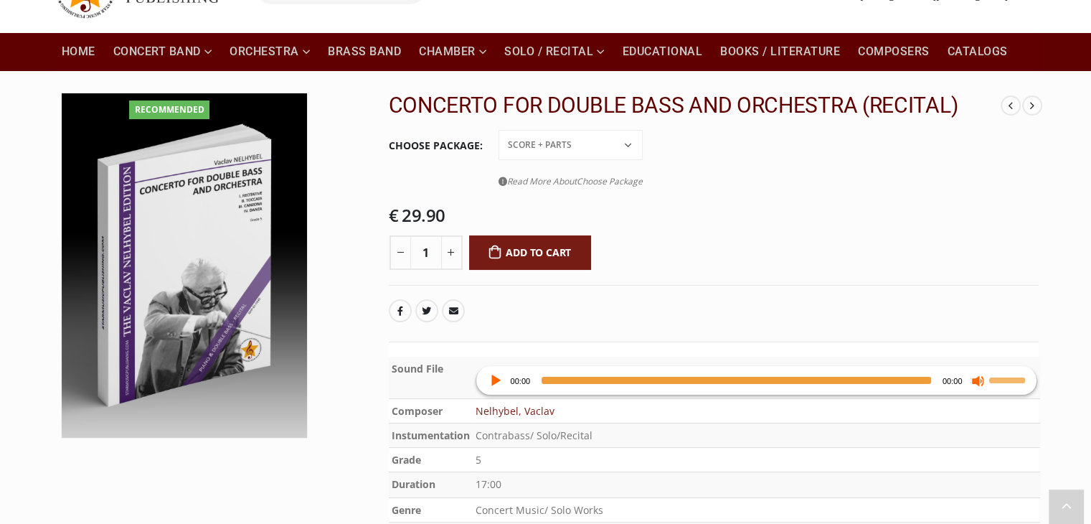
scroll to position [89, 0]
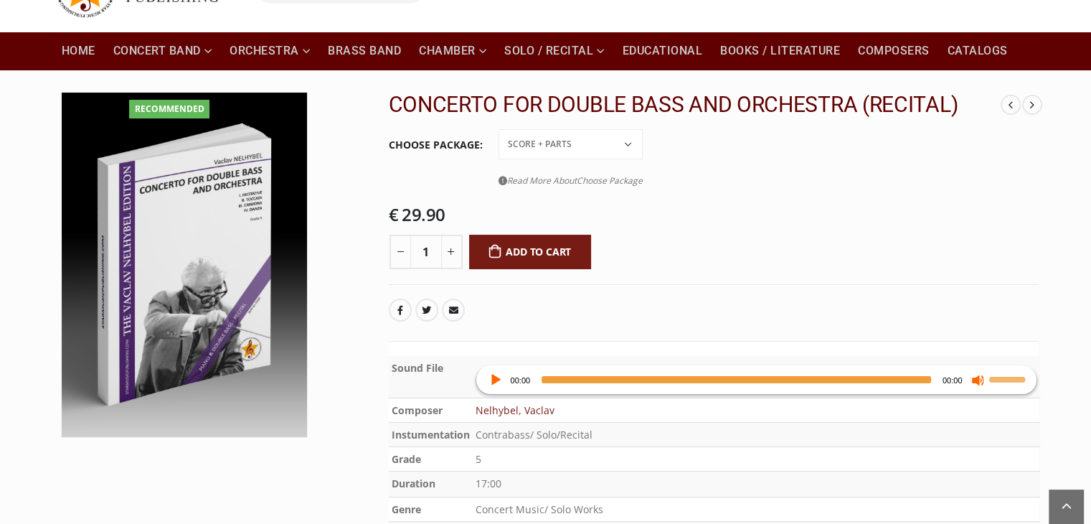
click at [494, 380] on button "Play" at bounding box center [495, 379] width 14 height 14
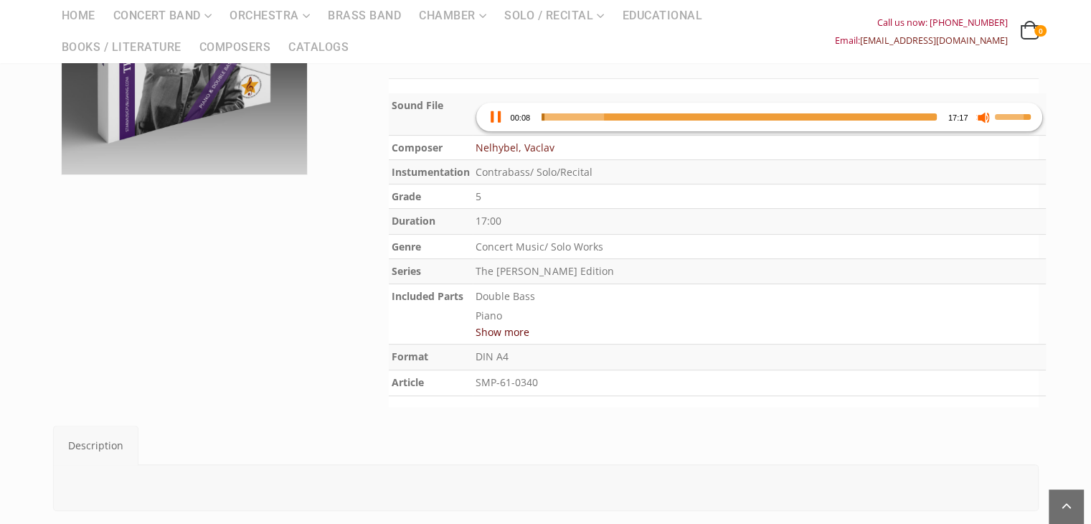
scroll to position [356, 0]
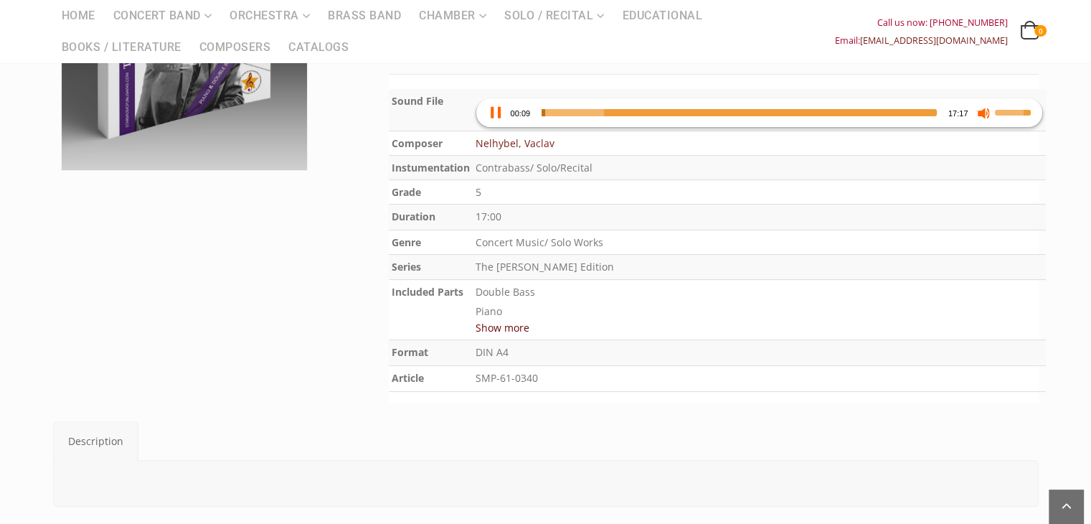
click at [502, 328] on button "Show more" at bounding box center [503, 327] width 54 height 18
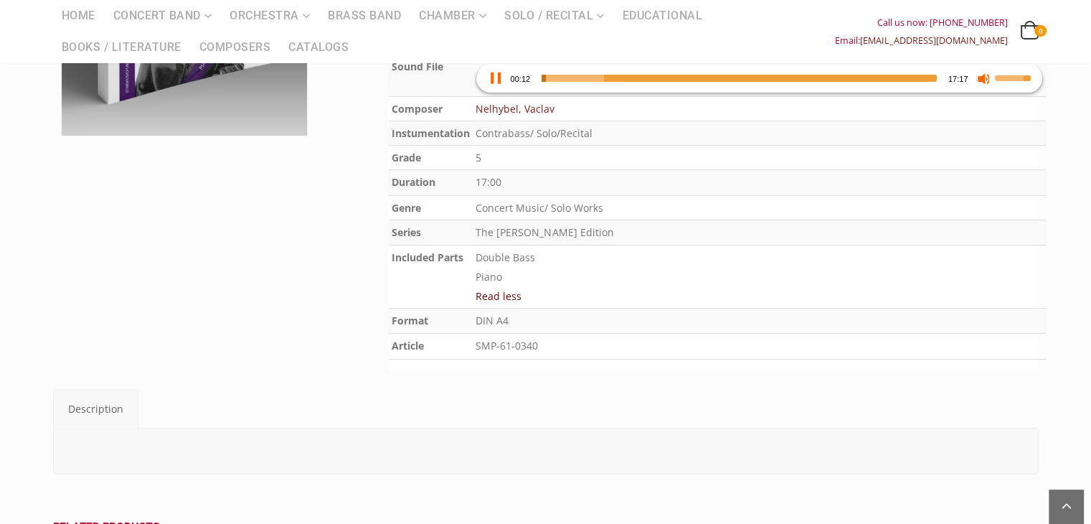
scroll to position [402, 0]
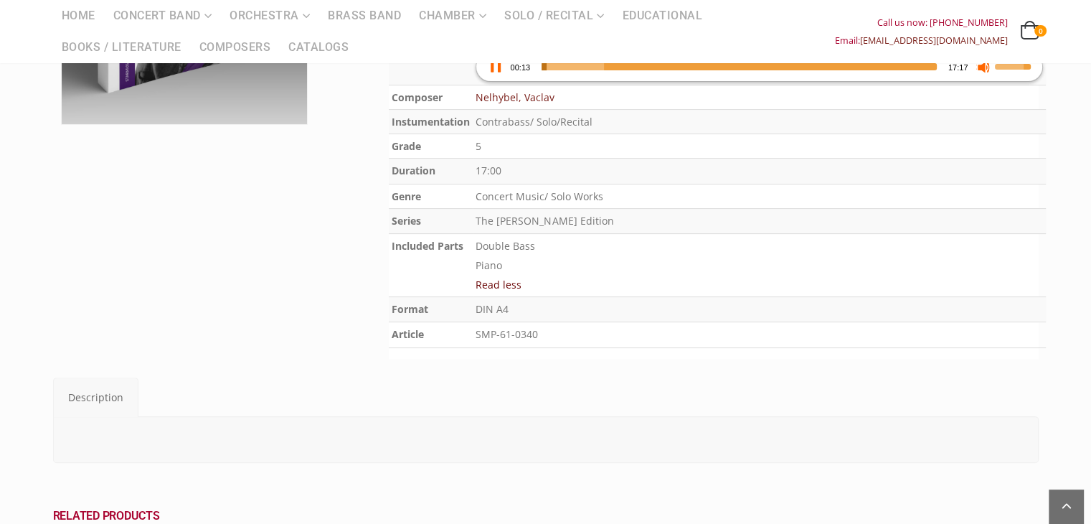
click at [502, 288] on button "Read less" at bounding box center [499, 284] width 46 height 18
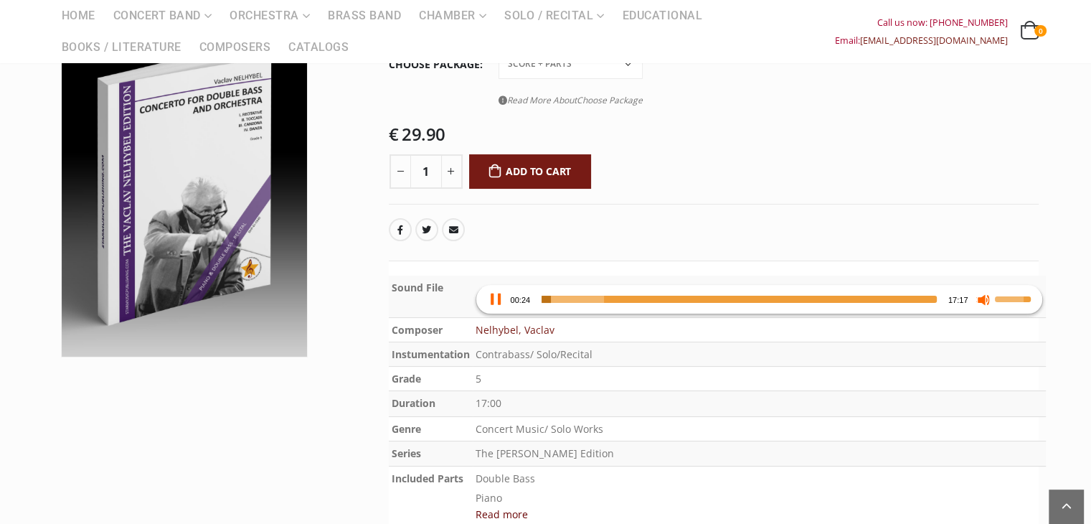
scroll to position [171, 0]
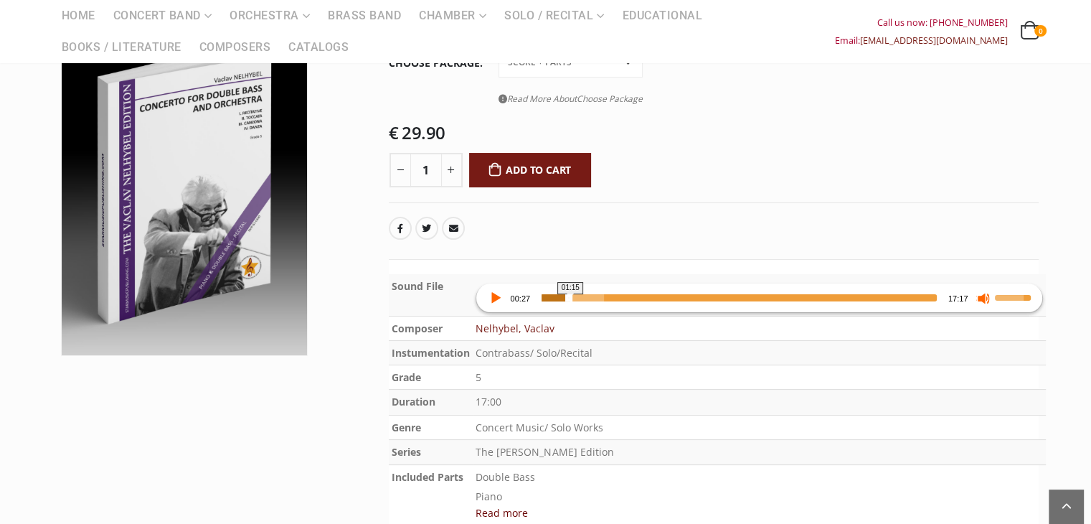
click at [571, 297] on span "01:15" at bounding box center [739, 297] width 395 height 7
click at [593, 301] on span "02:12" at bounding box center [739, 297] width 395 height 7
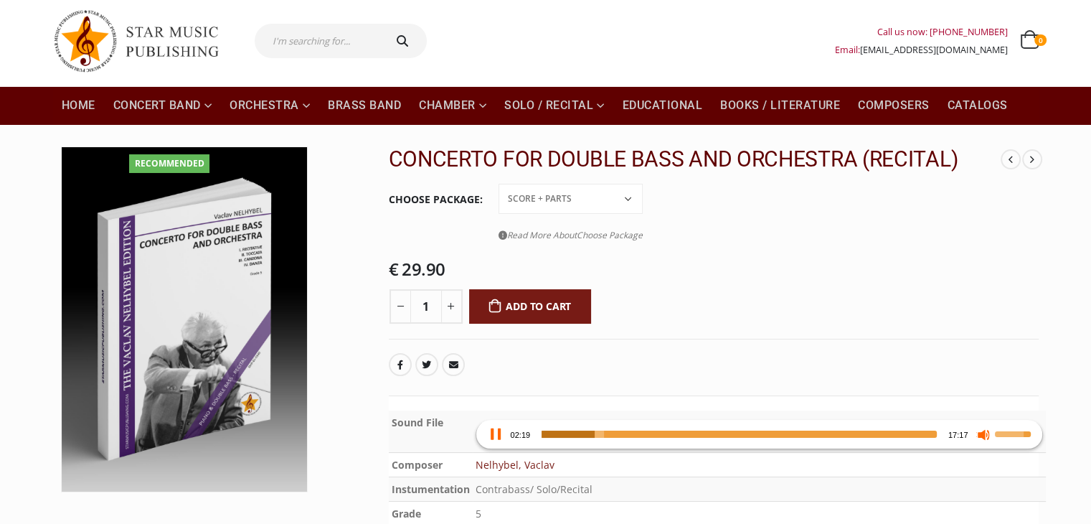
scroll to position [36, 0]
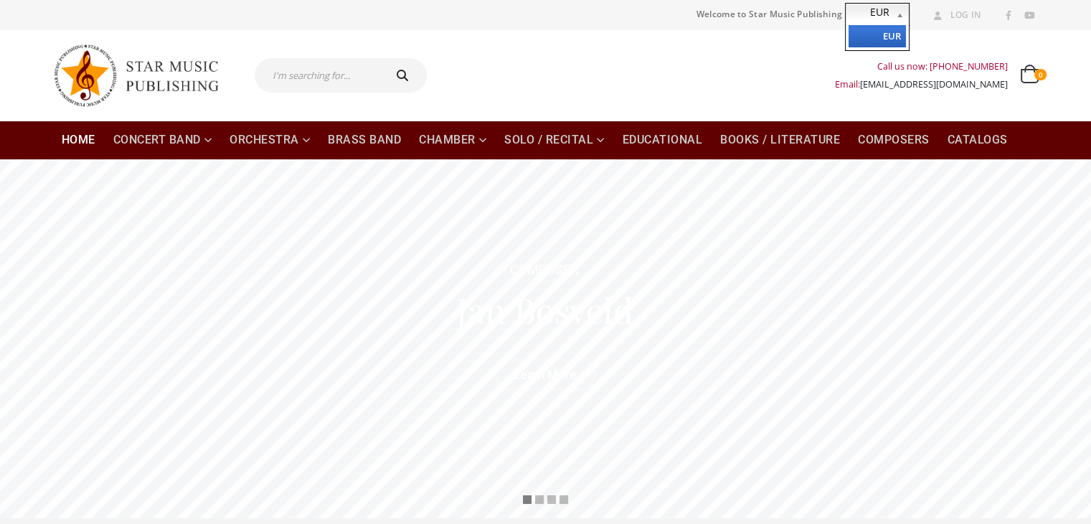
click at [899, 12] on b at bounding box center [902, 15] width 13 height 22
click at [886, 30] on li "EUR" at bounding box center [877, 36] width 57 height 22
click at [652, 141] on link "Educational" at bounding box center [663, 140] width 98 height 39
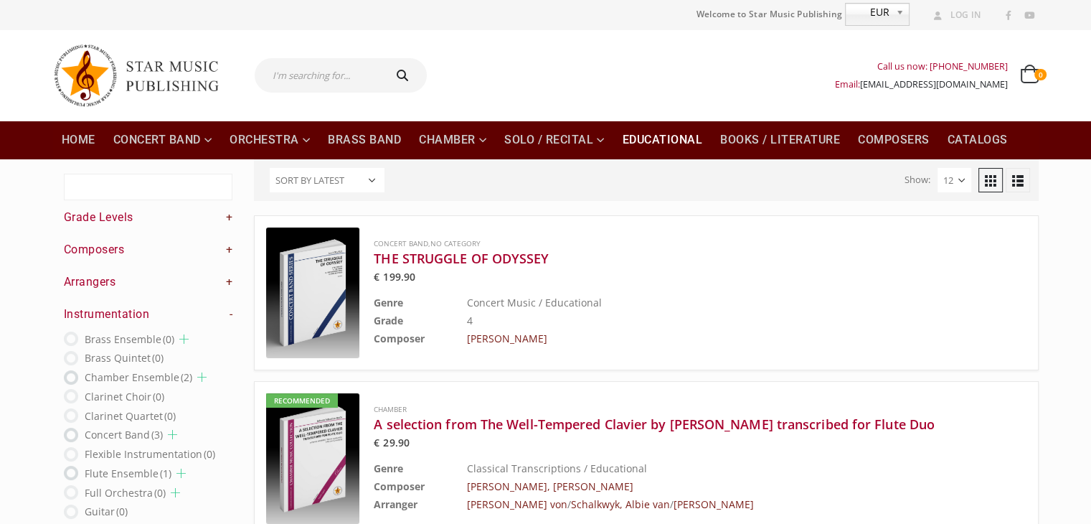
click at [183, 247] on h4 "Composers +" at bounding box center [148, 250] width 169 height 16
click at [230, 251] on link "+" at bounding box center [229, 250] width 7 height 16
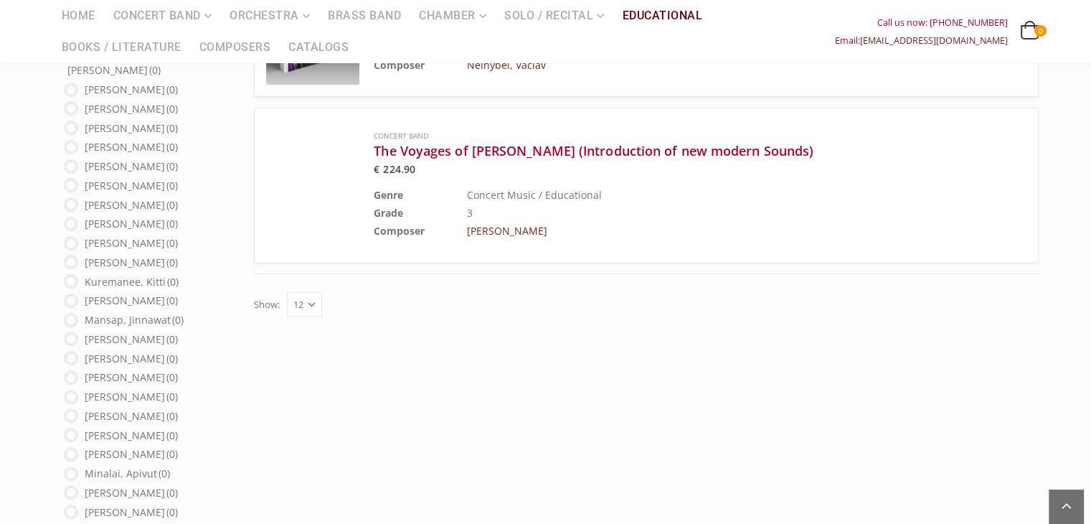
scroll to position [769, 0]
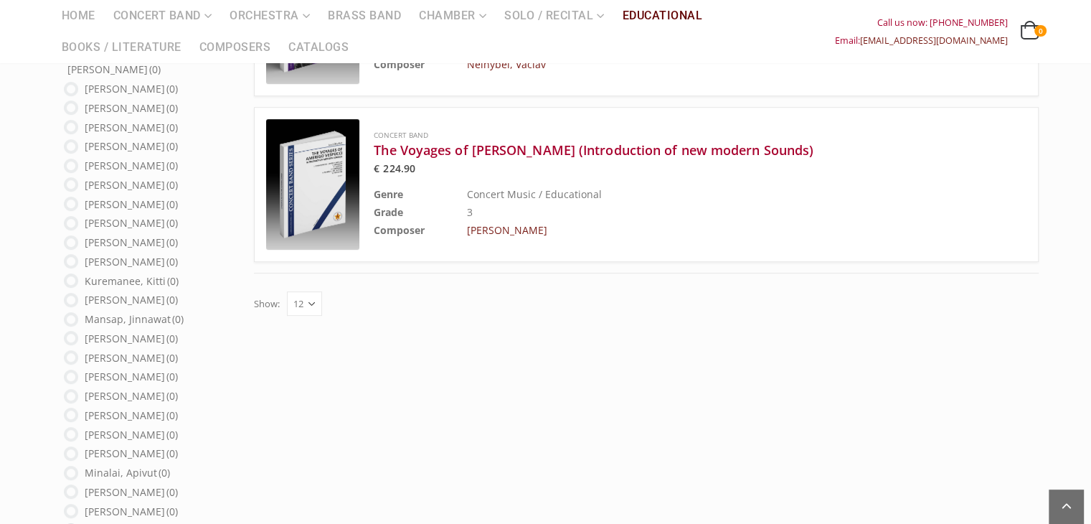
click at [130, 463] on label "Minalai, Apivut (0)" at bounding box center [127, 472] width 85 height 18
click at [108, 463] on label "Minalai, Apivut (0)" at bounding box center [127, 472] width 85 height 18
click at [67, 466] on ins at bounding box center [71, 473] width 14 height 14
click at [100, 463] on label "Minalai, Apivut (0)" at bounding box center [127, 472] width 85 height 18
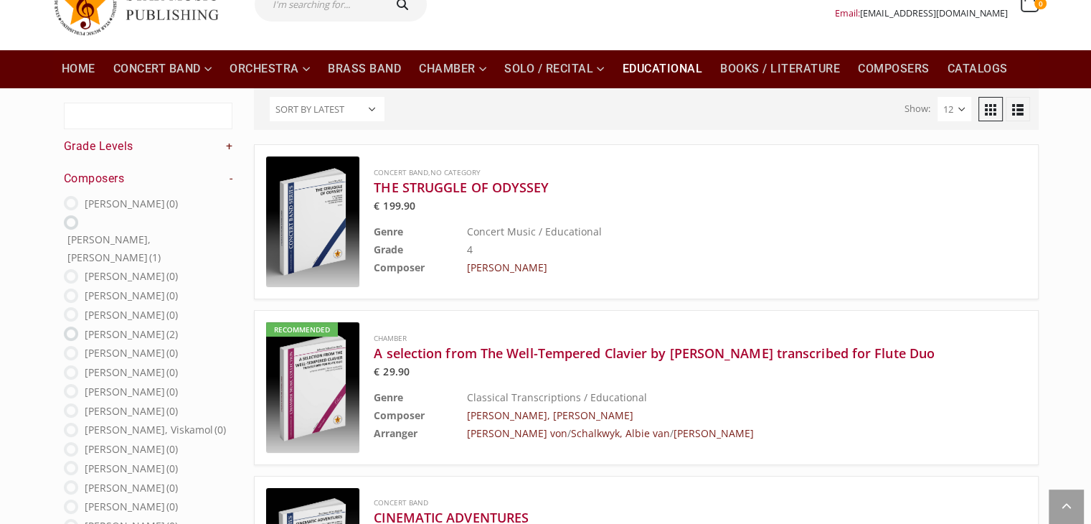
scroll to position [0, 0]
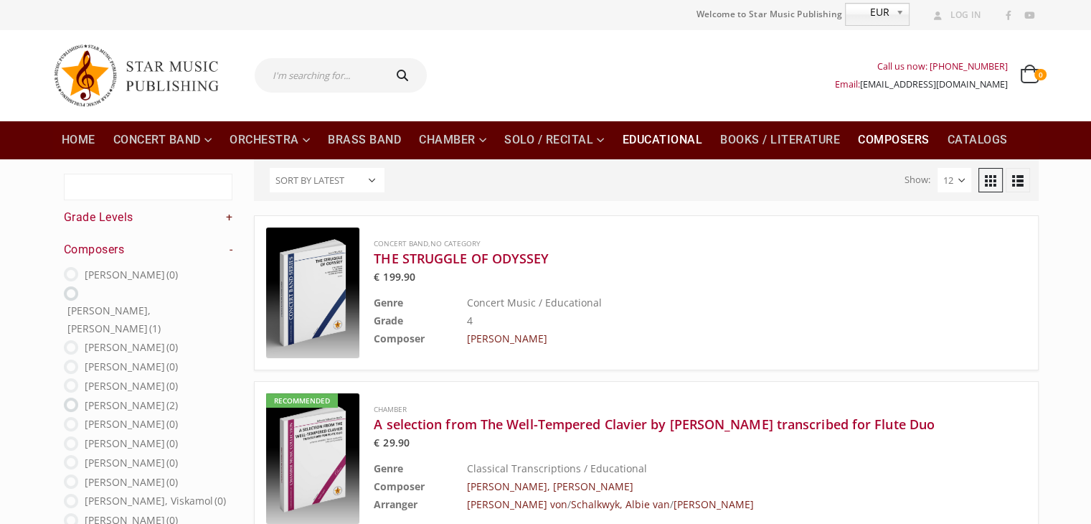
click at [879, 152] on link "Composers" at bounding box center [893, 140] width 89 height 39
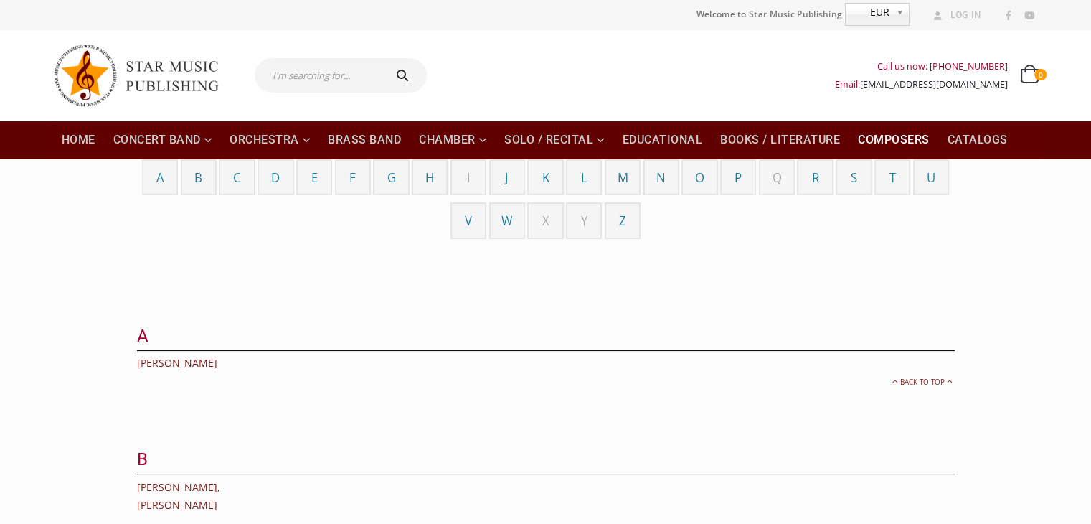
click at [617, 174] on span "M" at bounding box center [622, 177] width 11 height 16
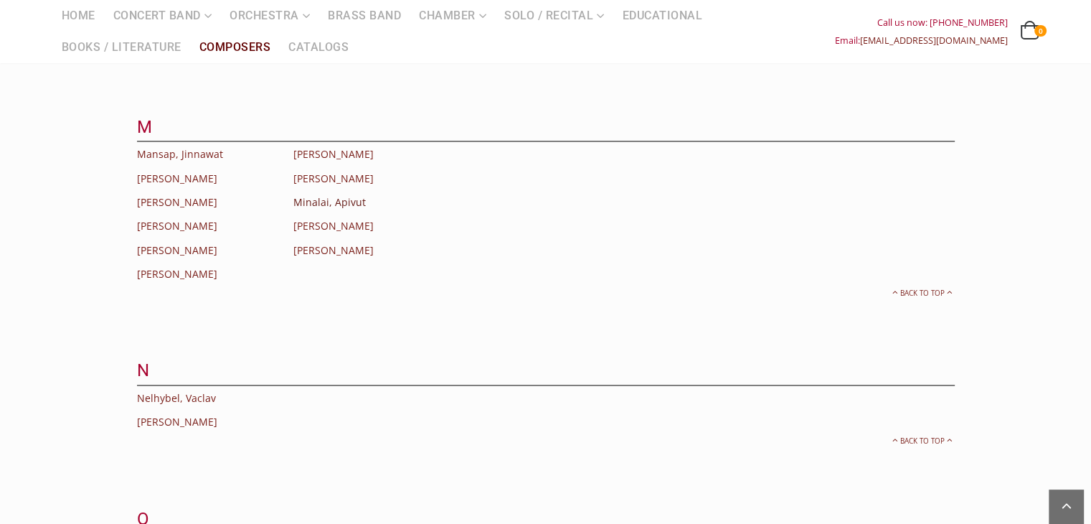
click at [347, 195] on link "Minalai, Apivut" at bounding box center [329, 202] width 72 height 14
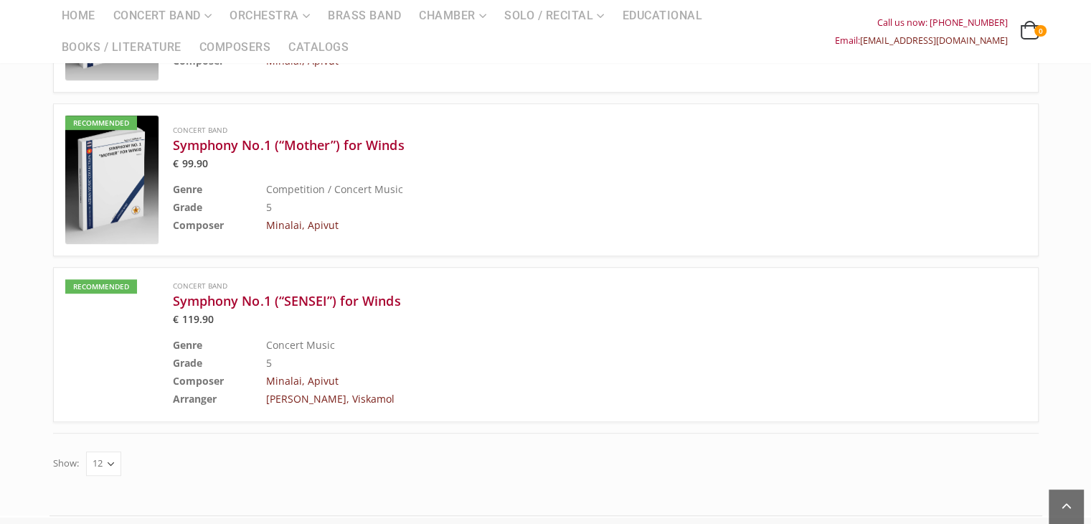
scroll to position [835, 0]
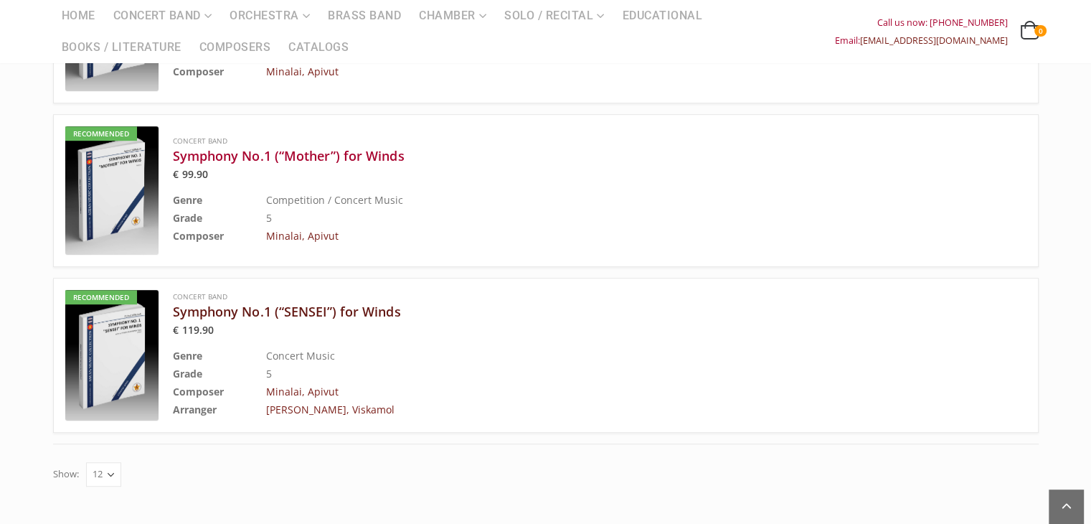
click at [275, 303] on h3 "Symphony No.1 (“SENSEI”) for Winds" at bounding box center [564, 311] width 782 height 17
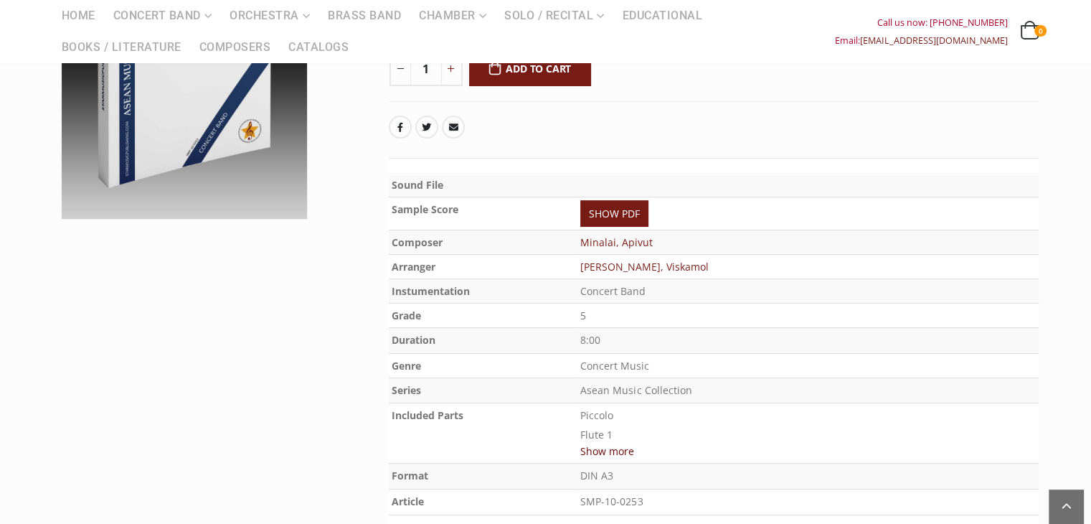
scroll to position [308, 0]
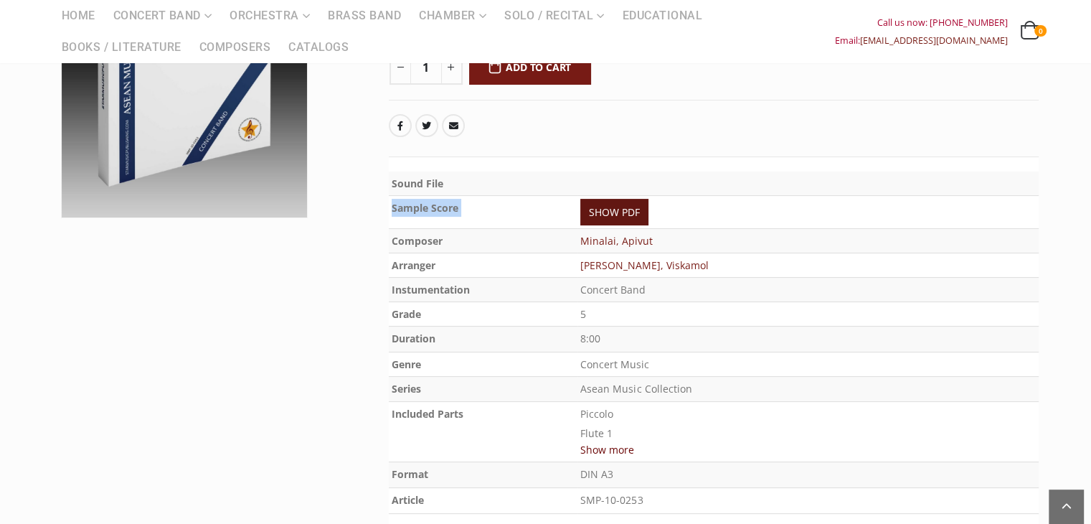
drag, startPoint x: 585, startPoint y: 141, endPoint x: 665, endPoint y: 167, distance: 84.4
click at [665, 171] on tbody "Sound File Sample Score SHOW PDF Composer Minalai, Apivut Arranger [GEOGRAPHIC_…" at bounding box center [714, 341] width 650 height 341
click at [648, 199] on link "SHOW PDF" at bounding box center [614, 212] width 68 height 27
